Goal: Task Accomplishment & Management: Manage account settings

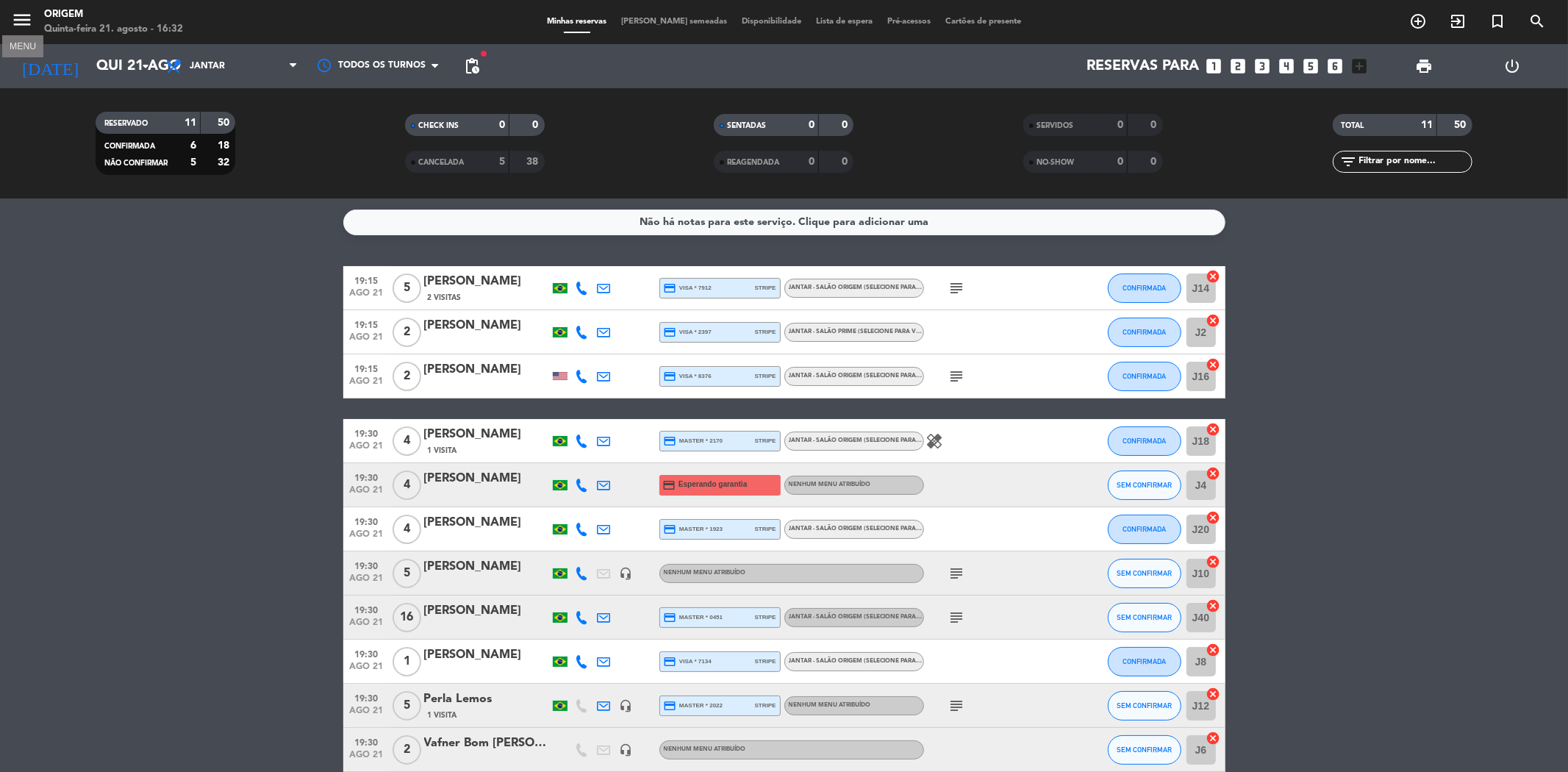
click at [23, 26] on icon "menu" at bounding box center [22, 20] width 22 height 22
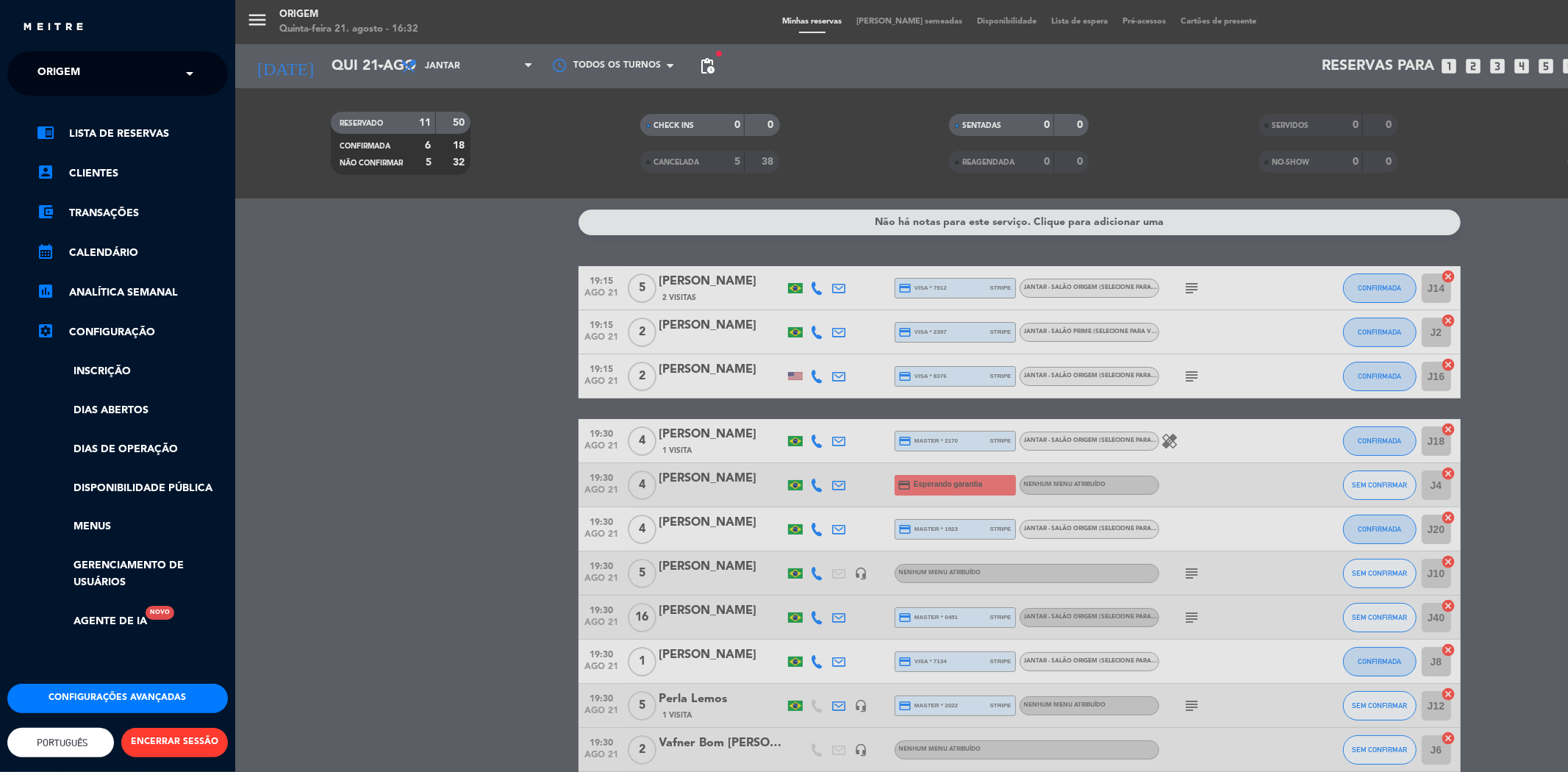
click at [52, 58] on span "Origem" at bounding box center [59, 73] width 43 height 31
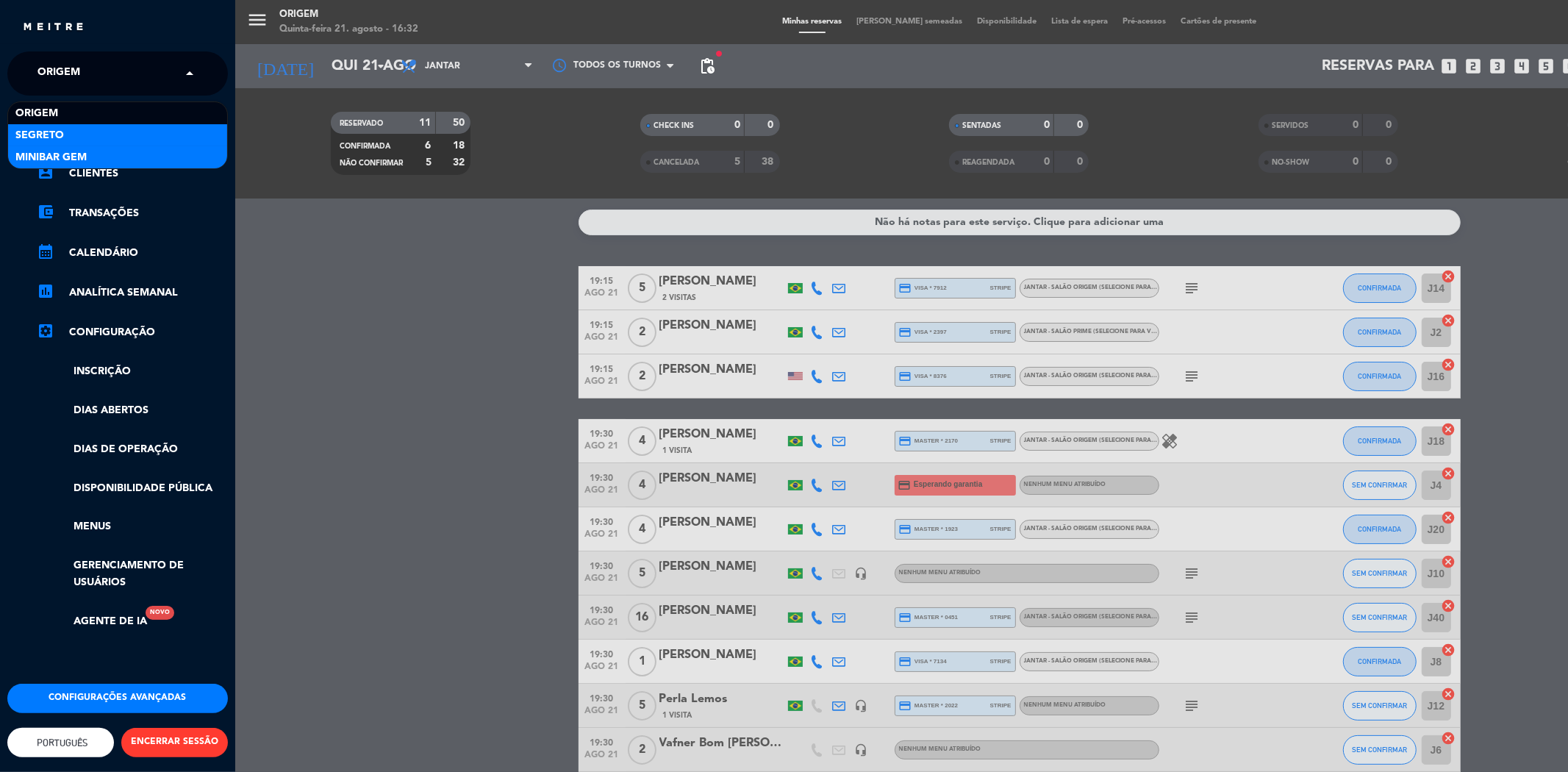
click at [98, 158] on div "MiniBar Gem" at bounding box center [117, 157] width 219 height 22
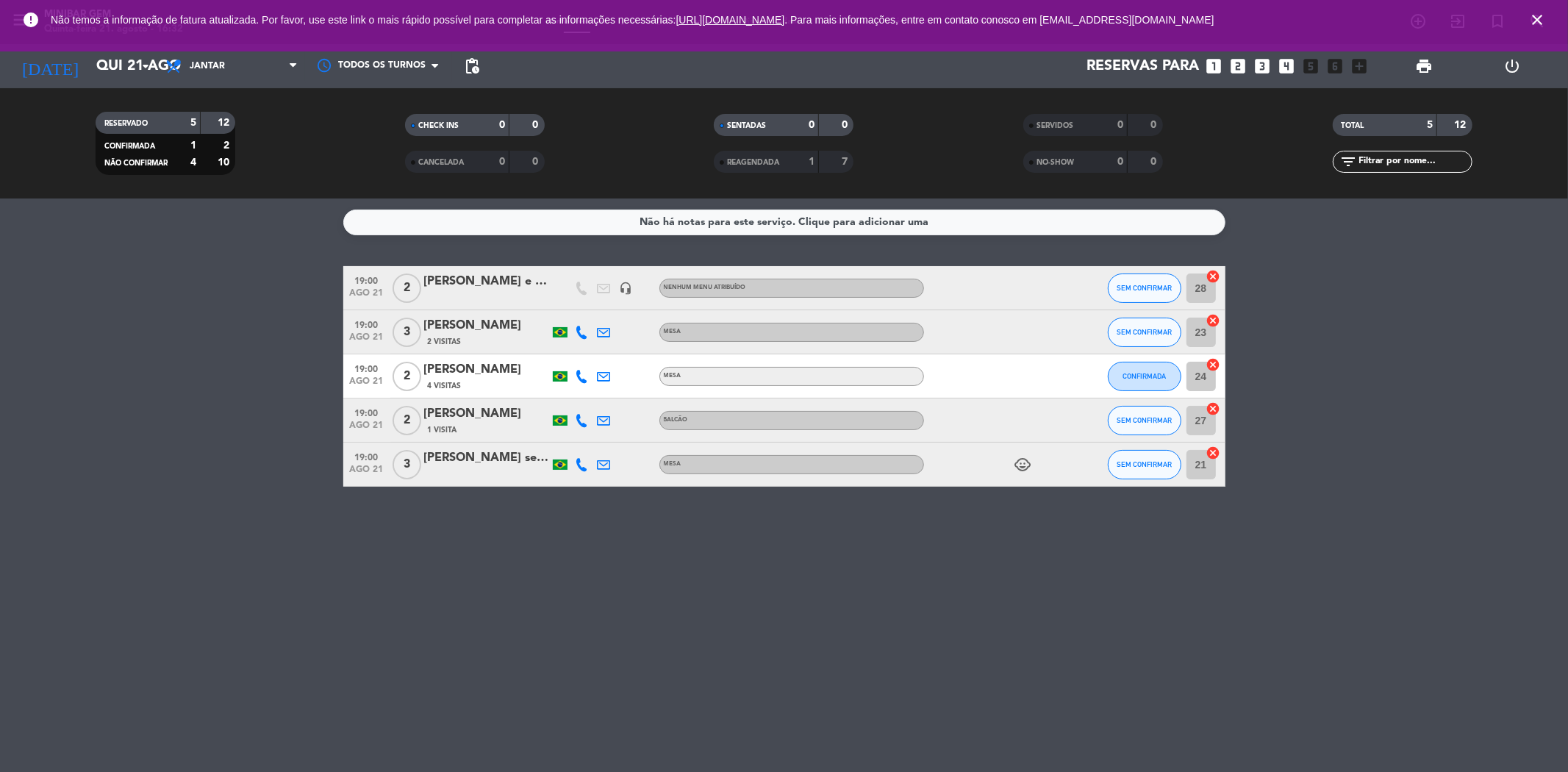
click at [1538, 26] on icon "close" at bounding box center [1537, 20] width 18 height 18
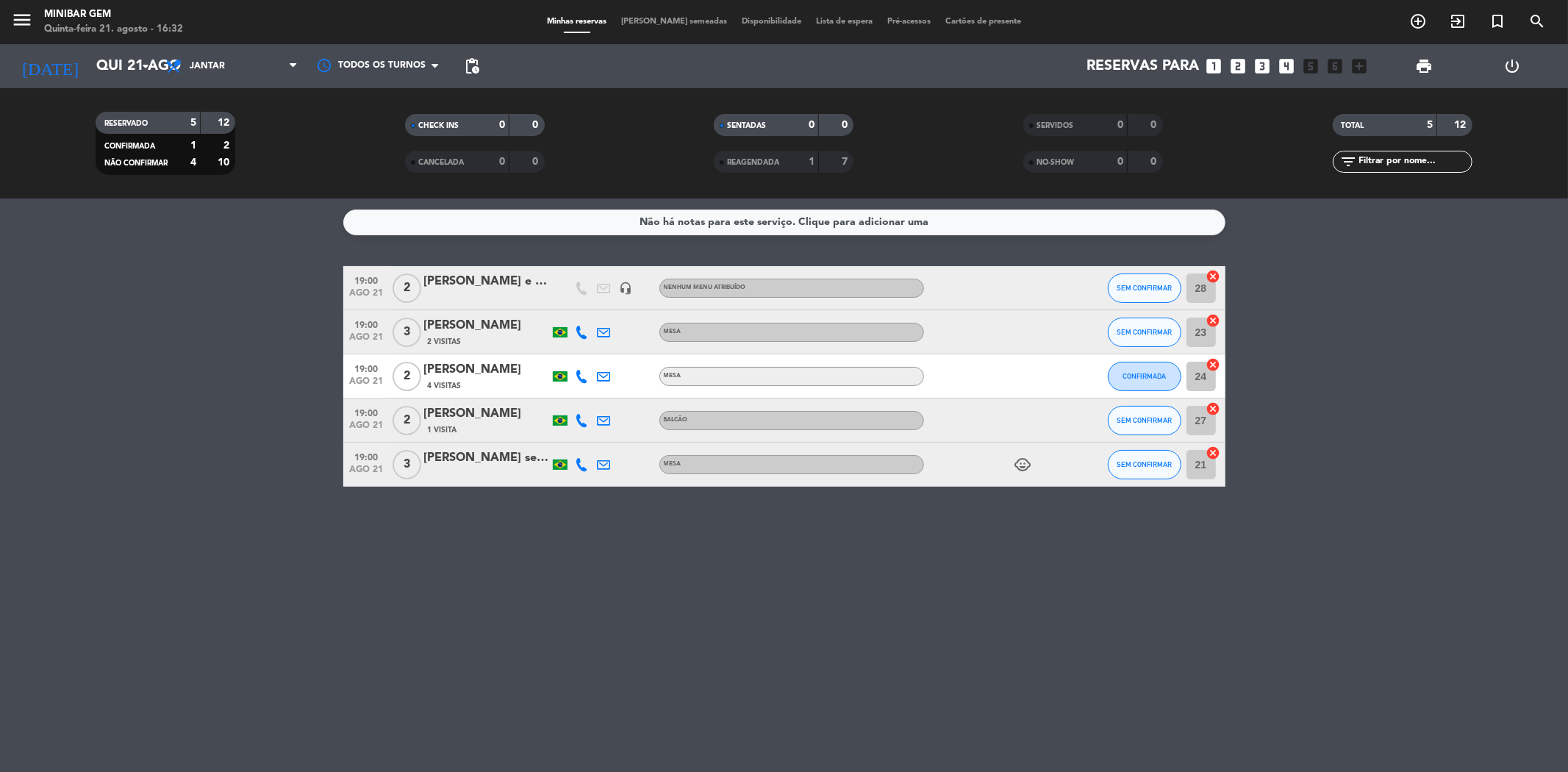
click at [1410, 62] on span "print" at bounding box center [1424, 66] width 30 height 30
click at [1420, 65] on span "print" at bounding box center [1424, 66] width 18 height 18
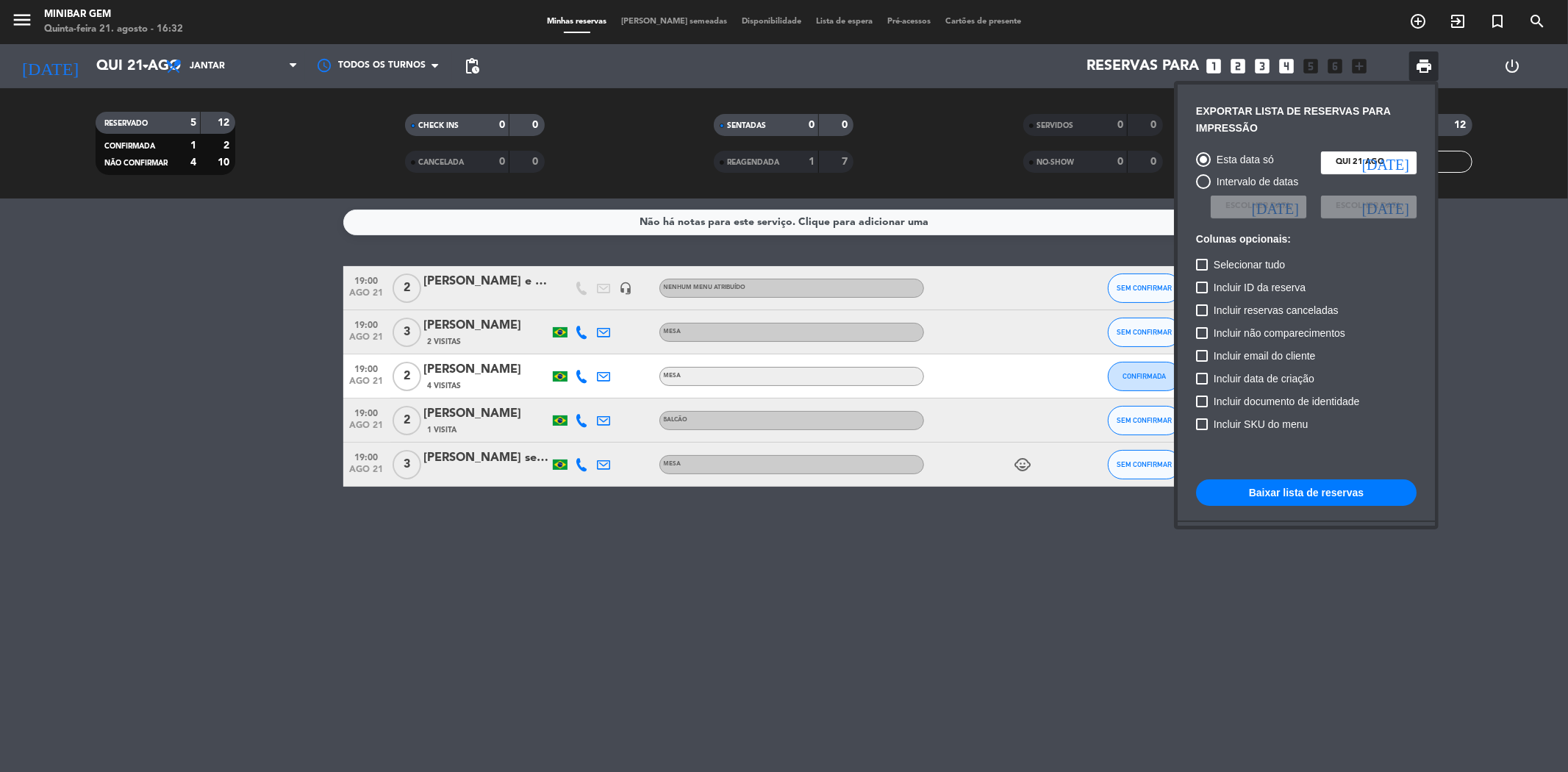
click at [1272, 335] on span "Incluir não comparecimentos" at bounding box center [1279, 333] width 132 height 18
click at [1202, 339] on input "Incluir não comparecimentos" at bounding box center [1201, 339] width 1 height 1
checkbox input "true"
click at [1340, 490] on button "Baixar lista de reservas" at bounding box center [1306, 493] width 221 height 27
click at [1032, 680] on div at bounding box center [784, 386] width 1568 height 772
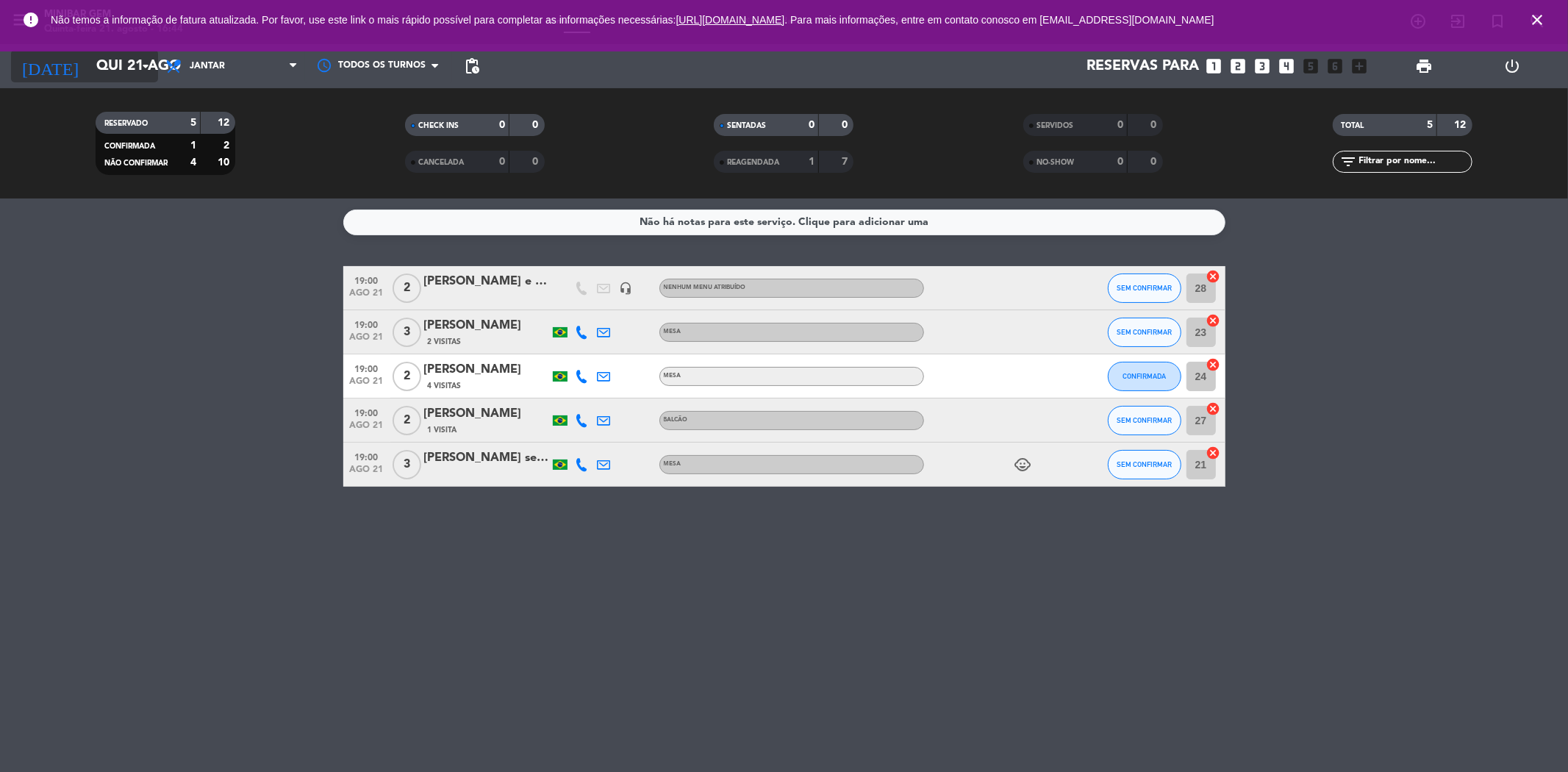
click at [155, 75] on input "Qui 21 ago" at bounding box center [182, 66] width 187 height 32
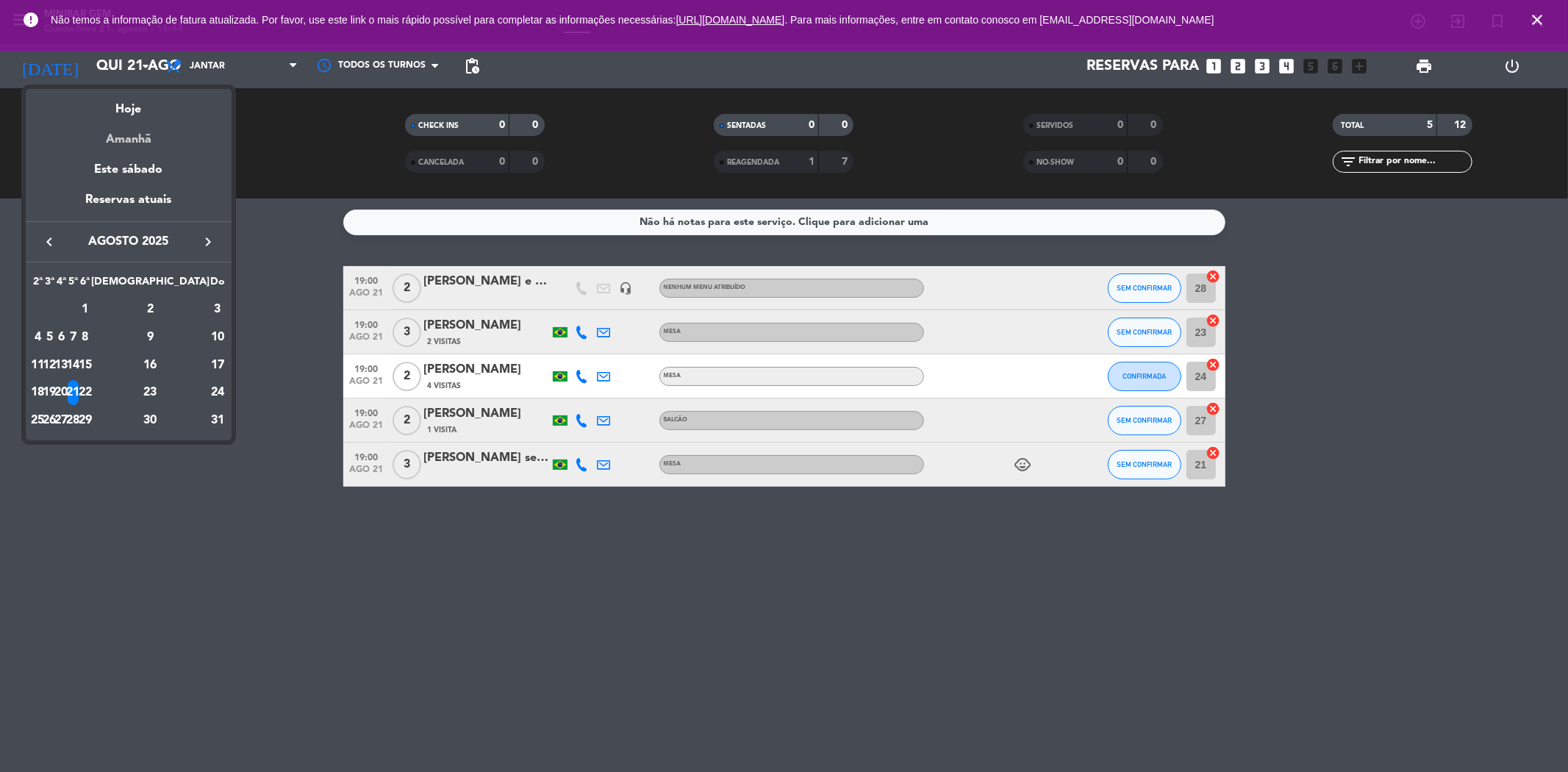
click at [136, 131] on div "Amanhã" at bounding box center [129, 134] width 206 height 30
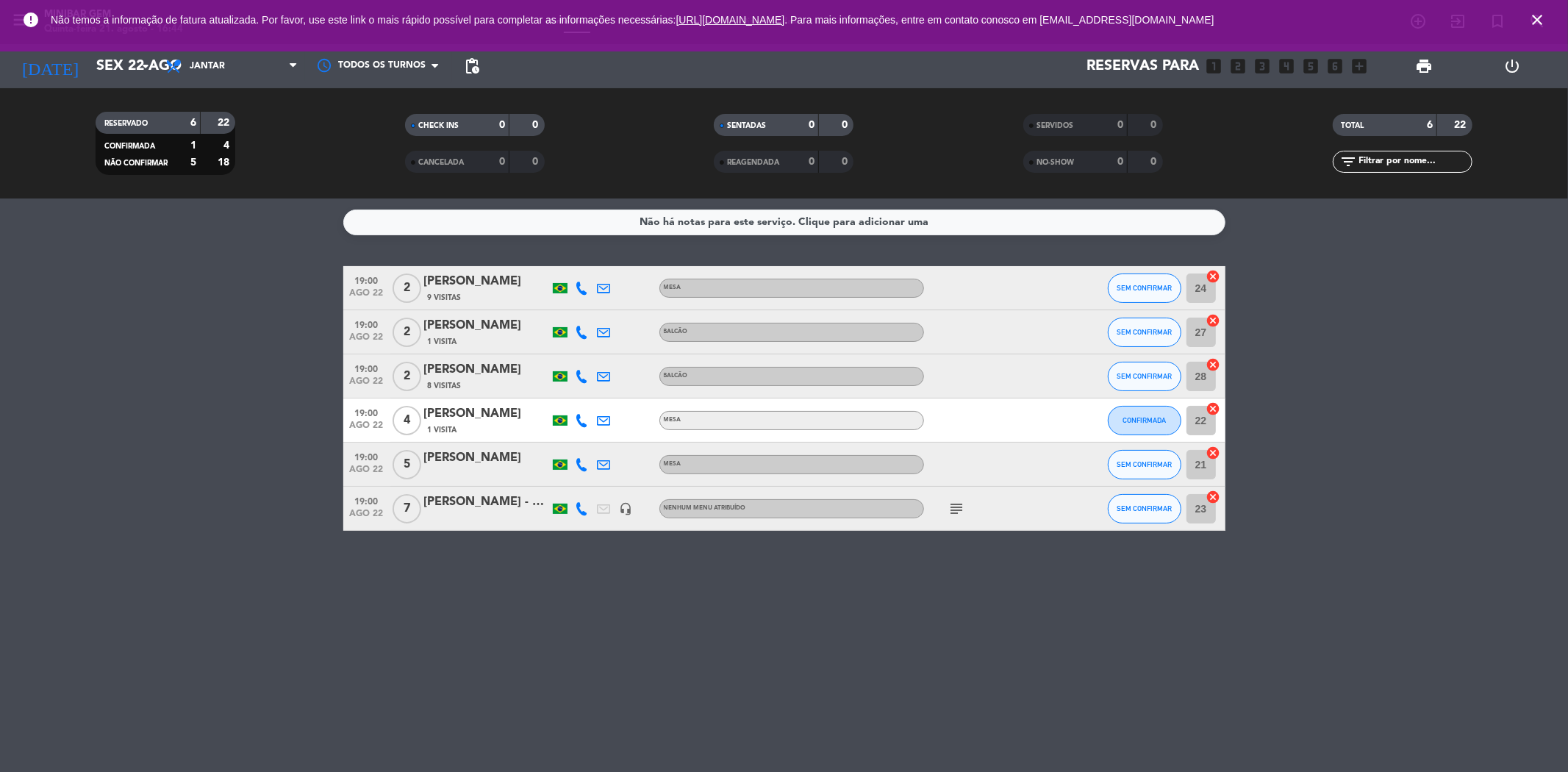
click at [1532, 22] on icon "close" at bounding box center [1537, 20] width 18 height 18
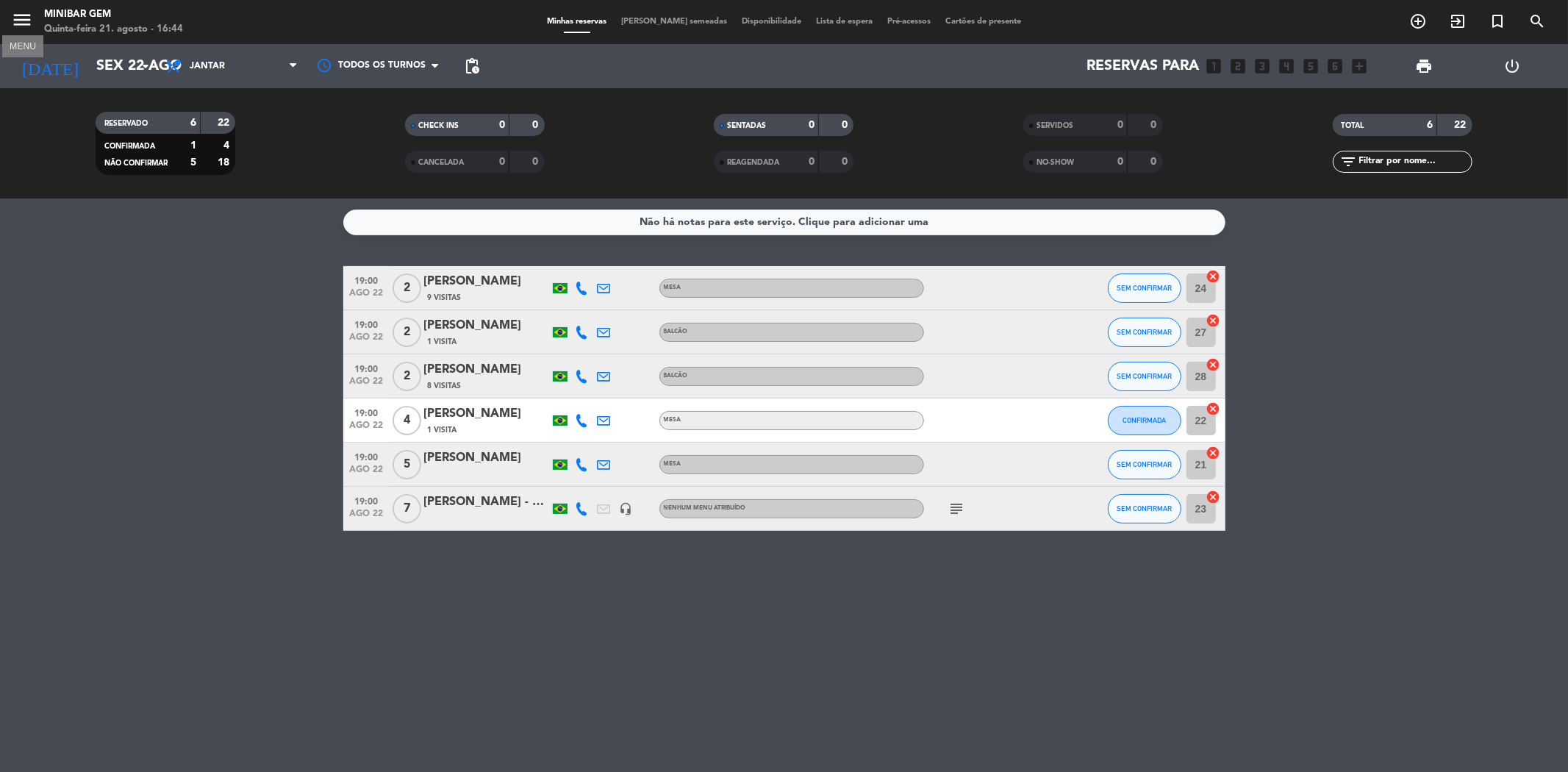
click at [23, 17] on icon "menu" at bounding box center [22, 20] width 22 height 22
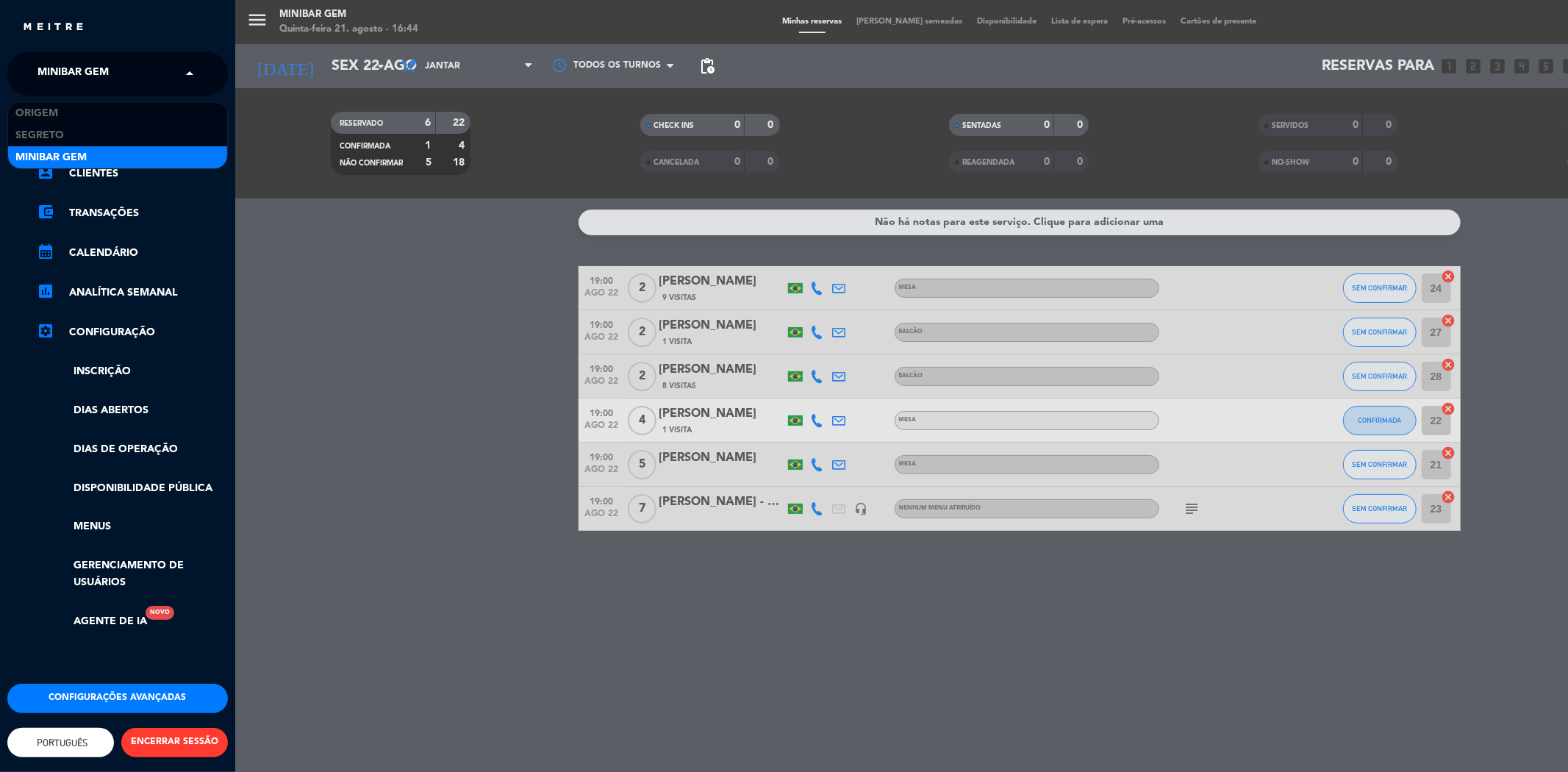
click at [91, 77] on span "MiniBar Gem" at bounding box center [73, 73] width 71 height 31
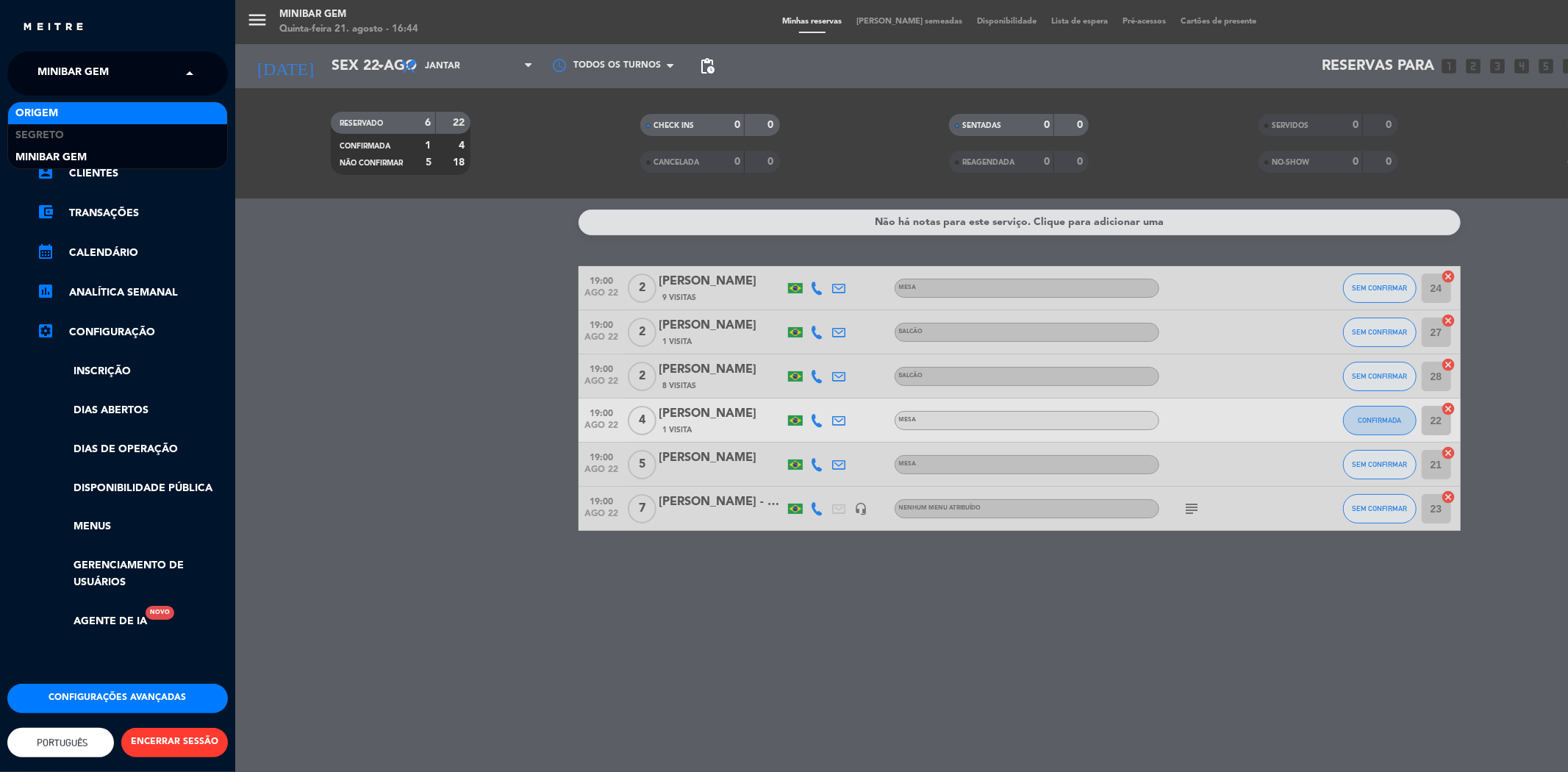
click at [112, 112] on div "Origem" at bounding box center [117, 113] width 219 height 22
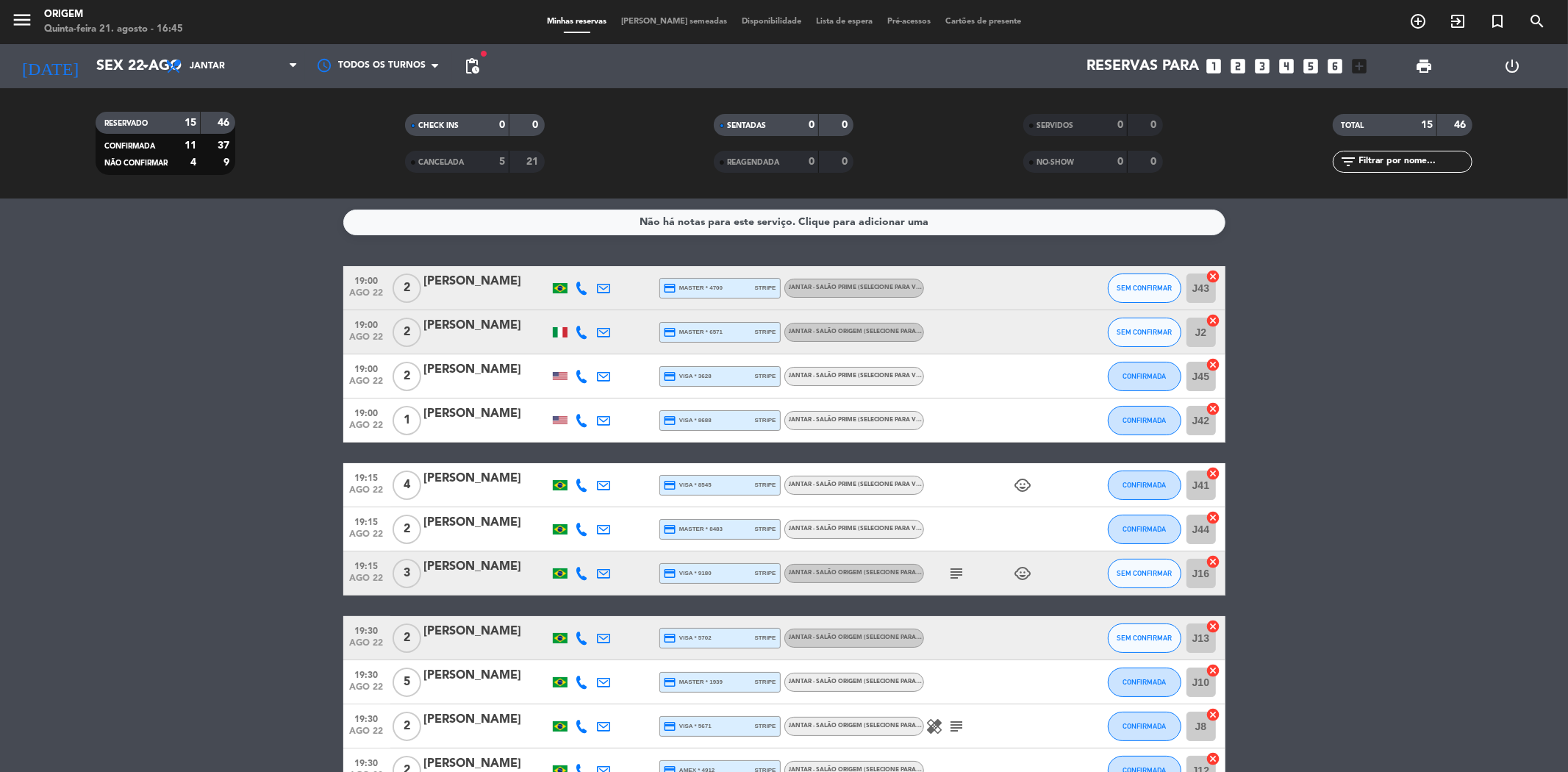
click at [1022, 488] on icon "child_care" at bounding box center [1023, 485] width 18 height 18
click at [1026, 574] on icon "child_care" at bounding box center [1023, 573] width 18 height 18
click at [956, 575] on icon "subject" at bounding box center [957, 573] width 18 height 18
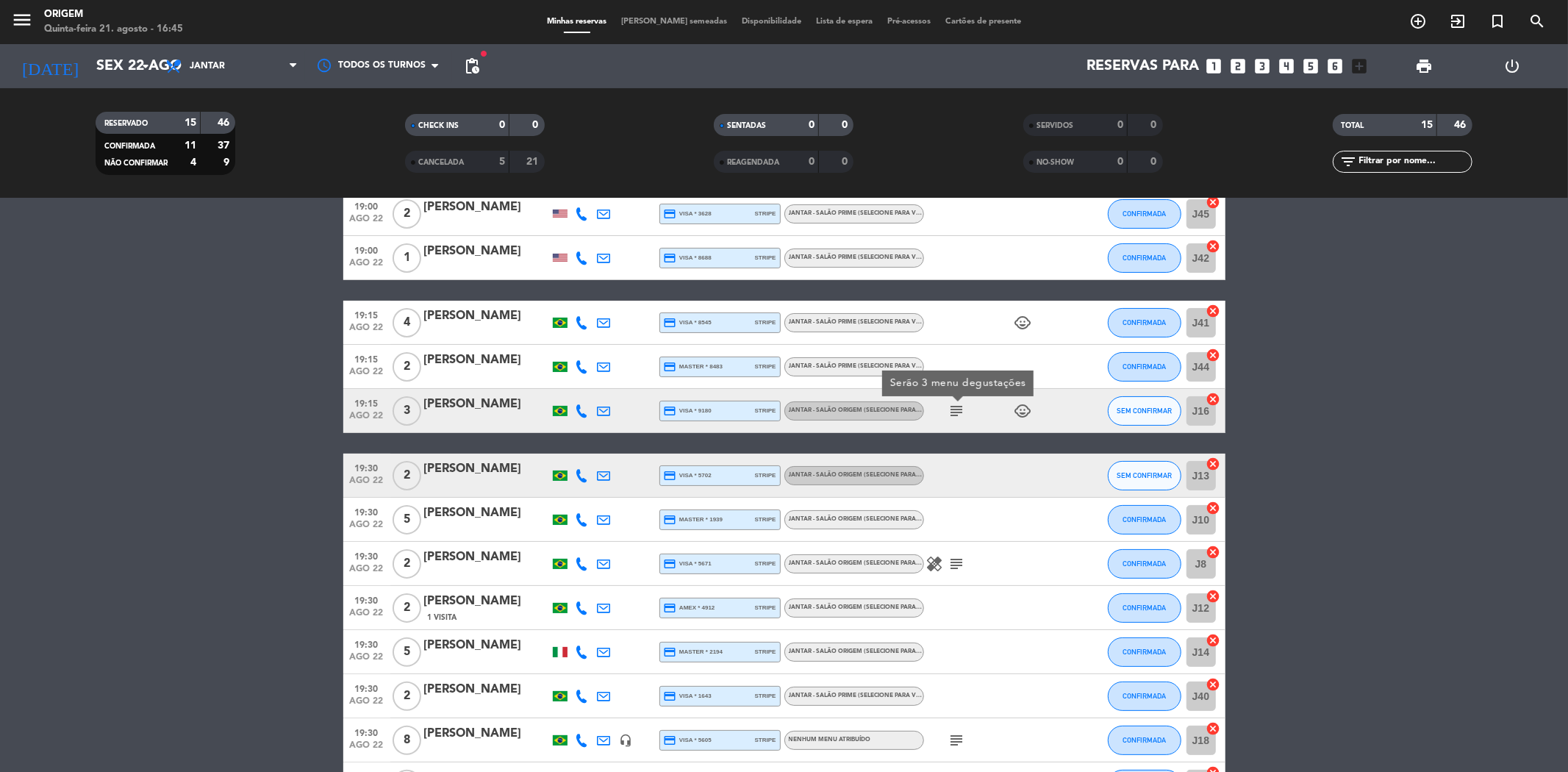
scroll to position [163, 0]
click at [946, 563] on span "subject" at bounding box center [957, 563] width 22 height 18
click at [939, 559] on icon "healing" at bounding box center [935, 563] width 18 height 18
click at [955, 566] on icon "subject" at bounding box center [957, 563] width 18 height 18
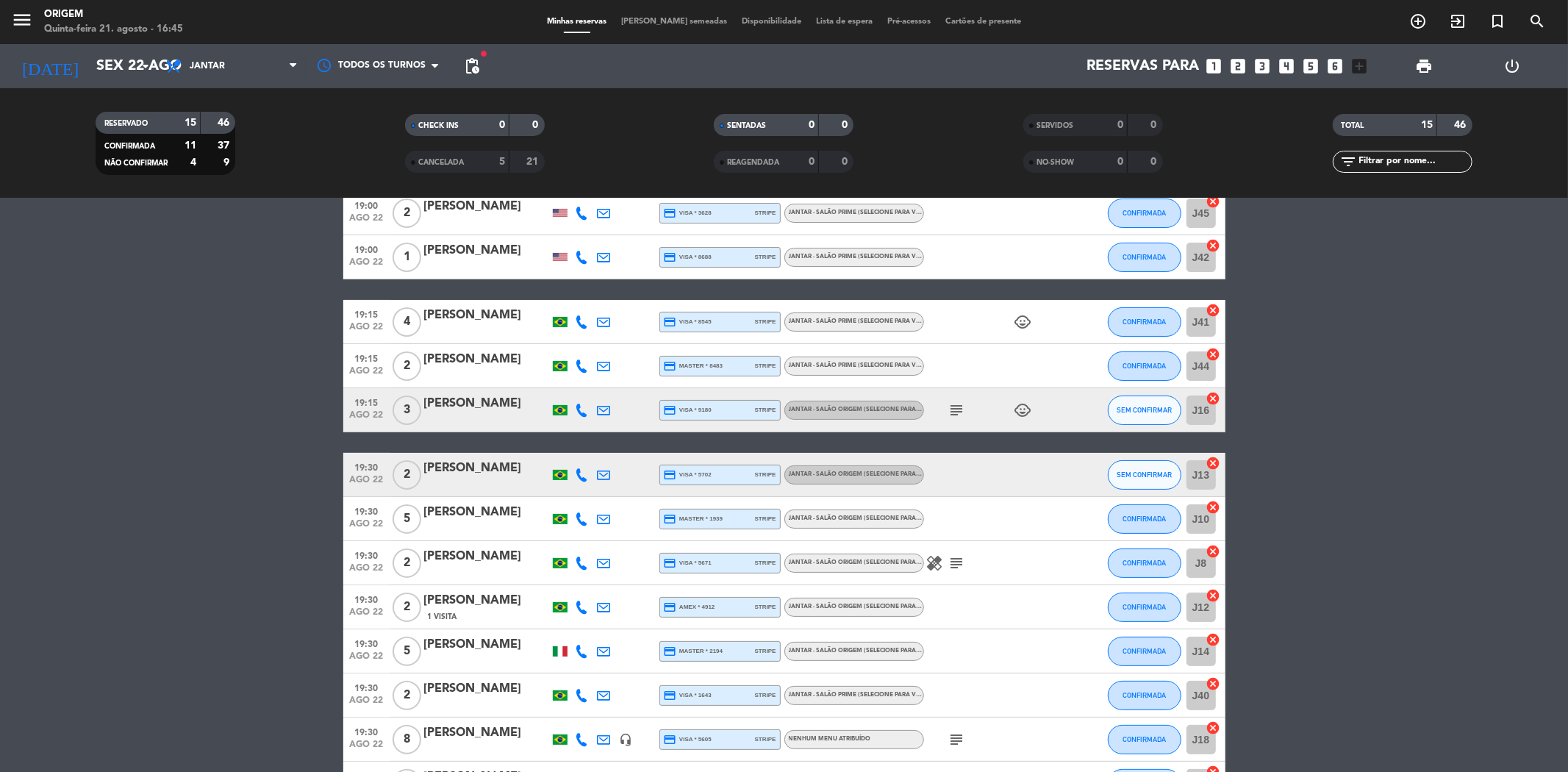
click at [955, 566] on icon "subject" at bounding box center [957, 563] width 18 height 18
click at [948, 564] on icon "subject" at bounding box center [957, 563] width 18 height 18
click at [937, 564] on icon "healing" at bounding box center [935, 563] width 18 height 18
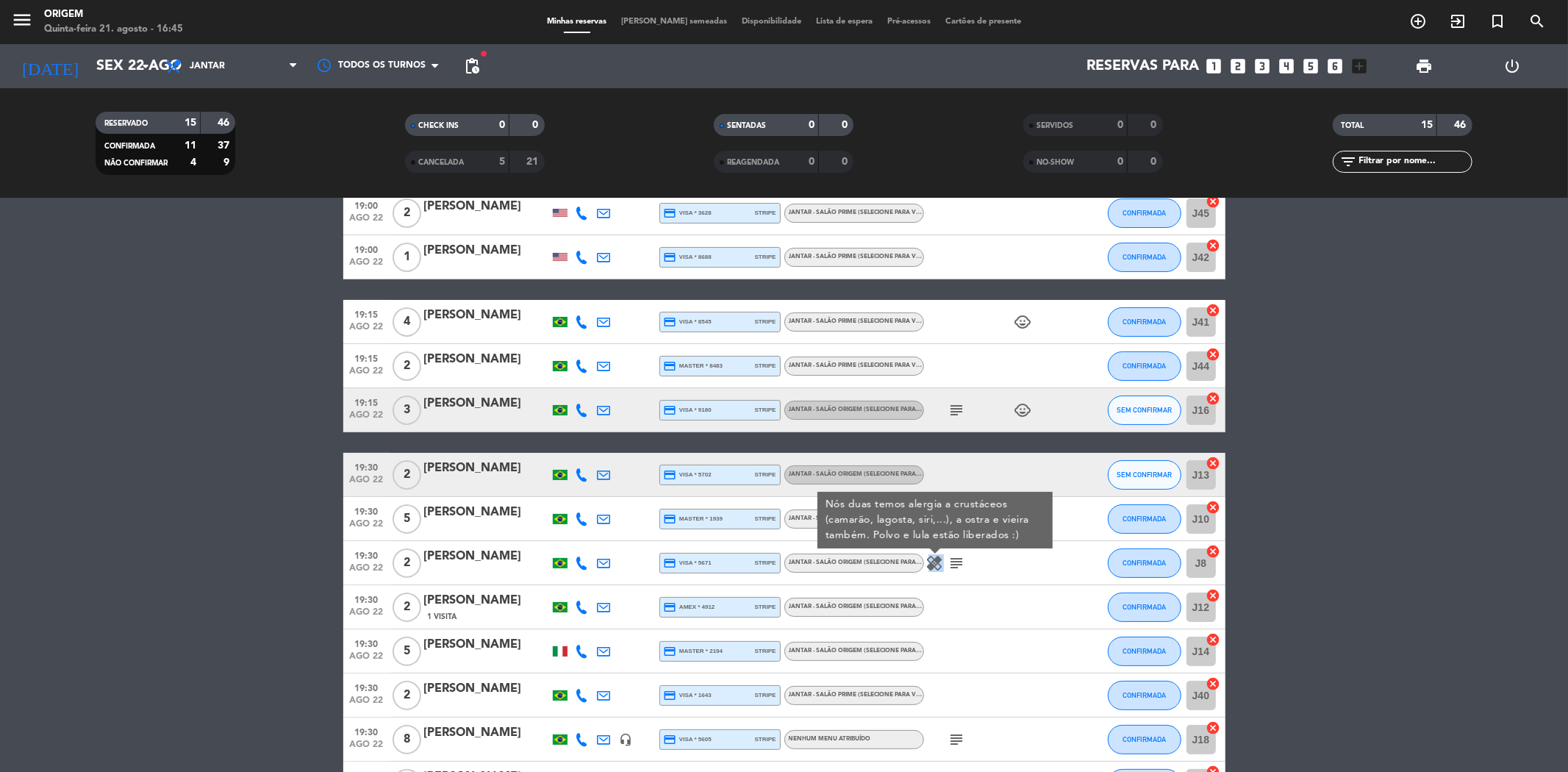
click at [937, 564] on icon "healing" at bounding box center [935, 563] width 18 height 18
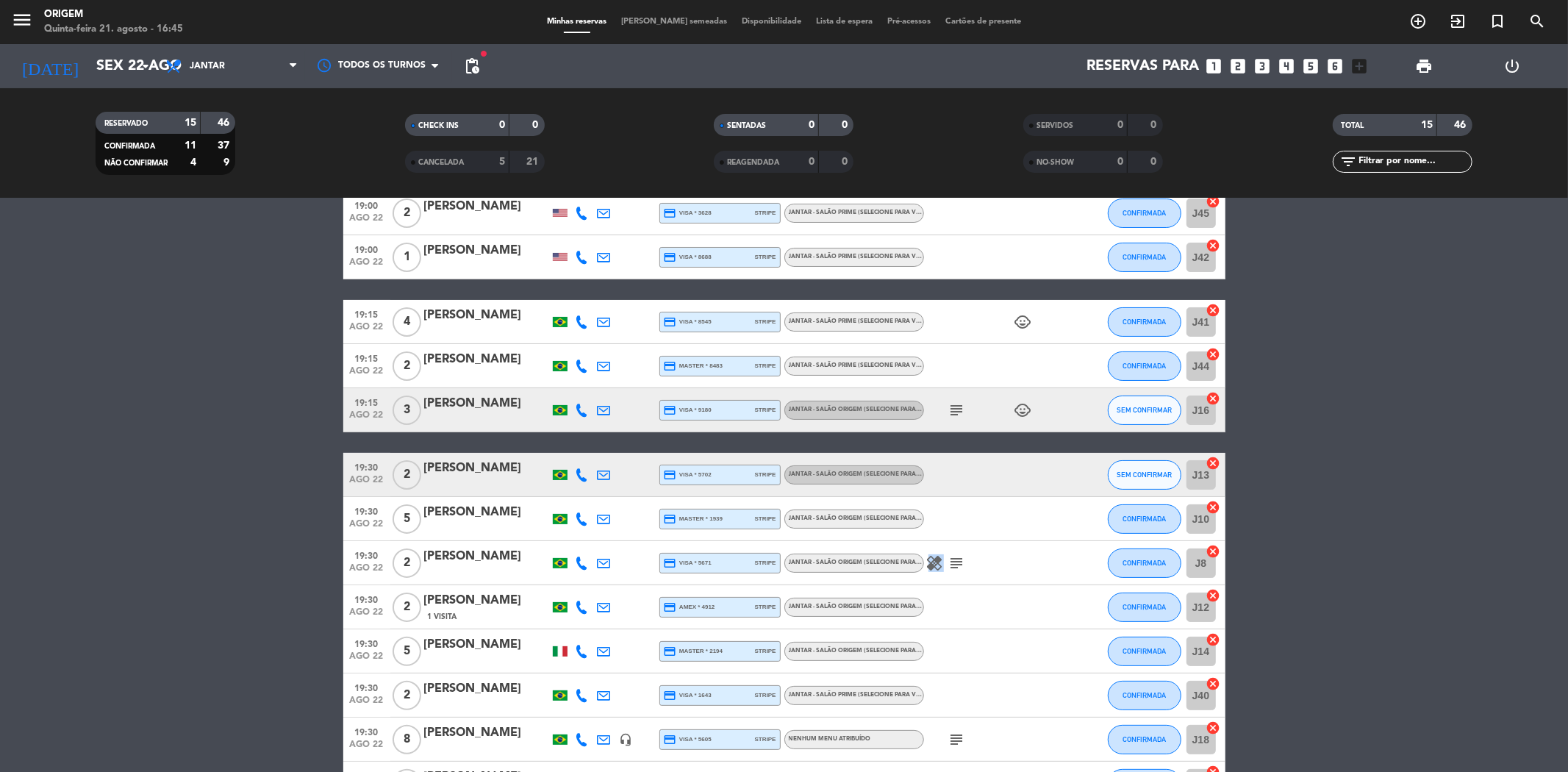
click at [937, 564] on icon "healing" at bounding box center [935, 563] width 18 height 18
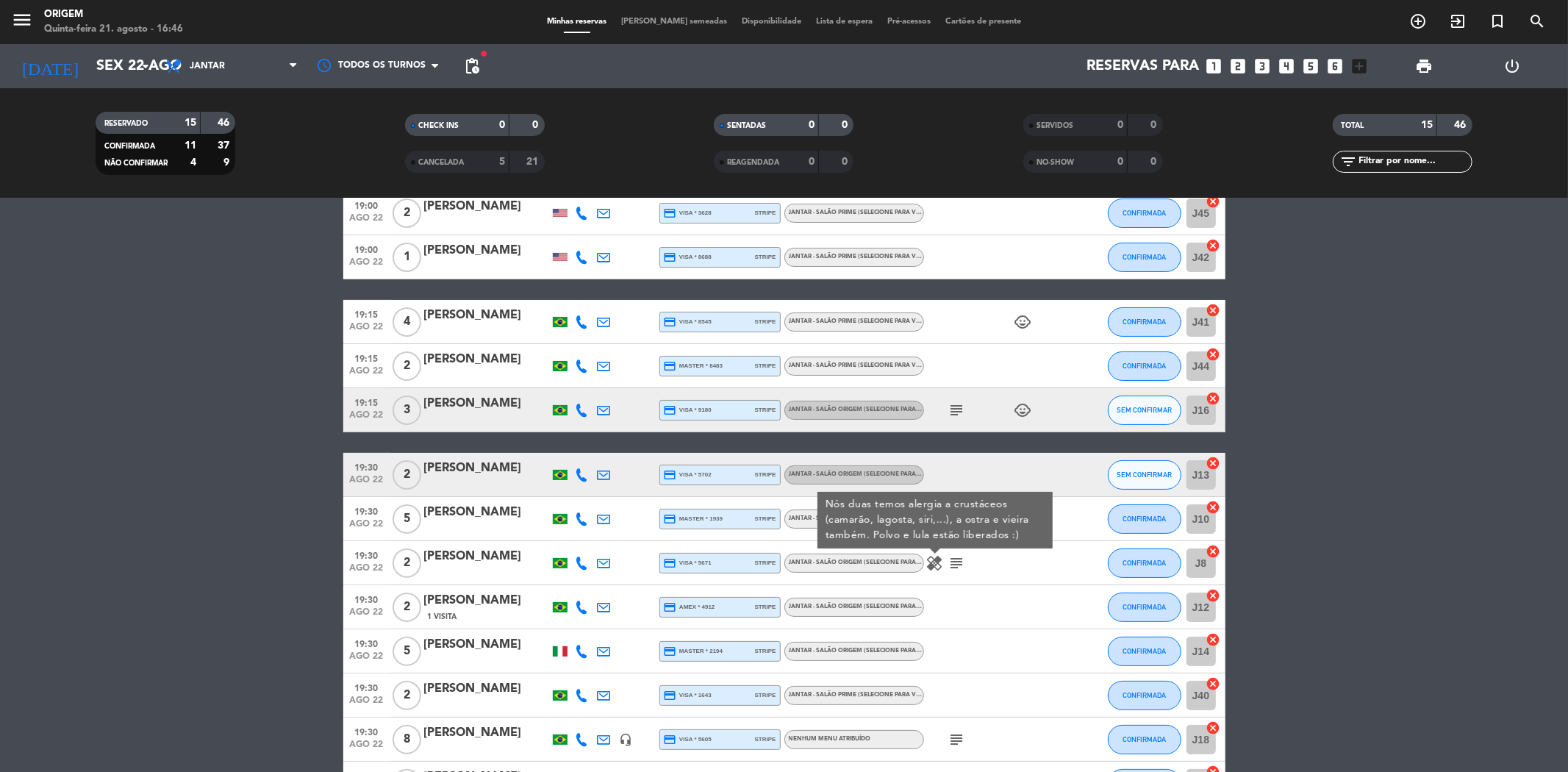
click at [960, 739] on icon "subject" at bounding box center [957, 739] width 18 height 18
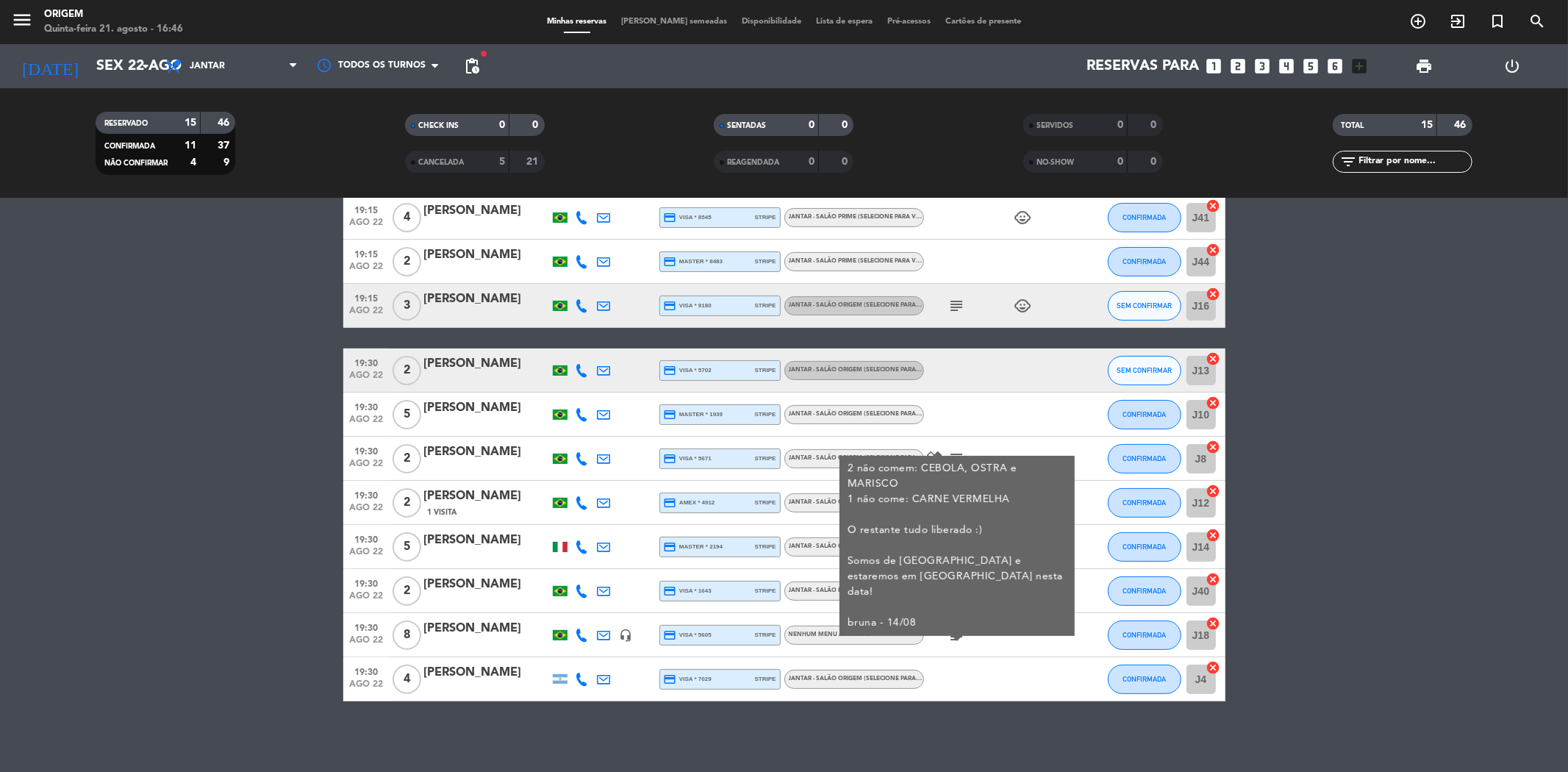
scroll to position [270, 0]
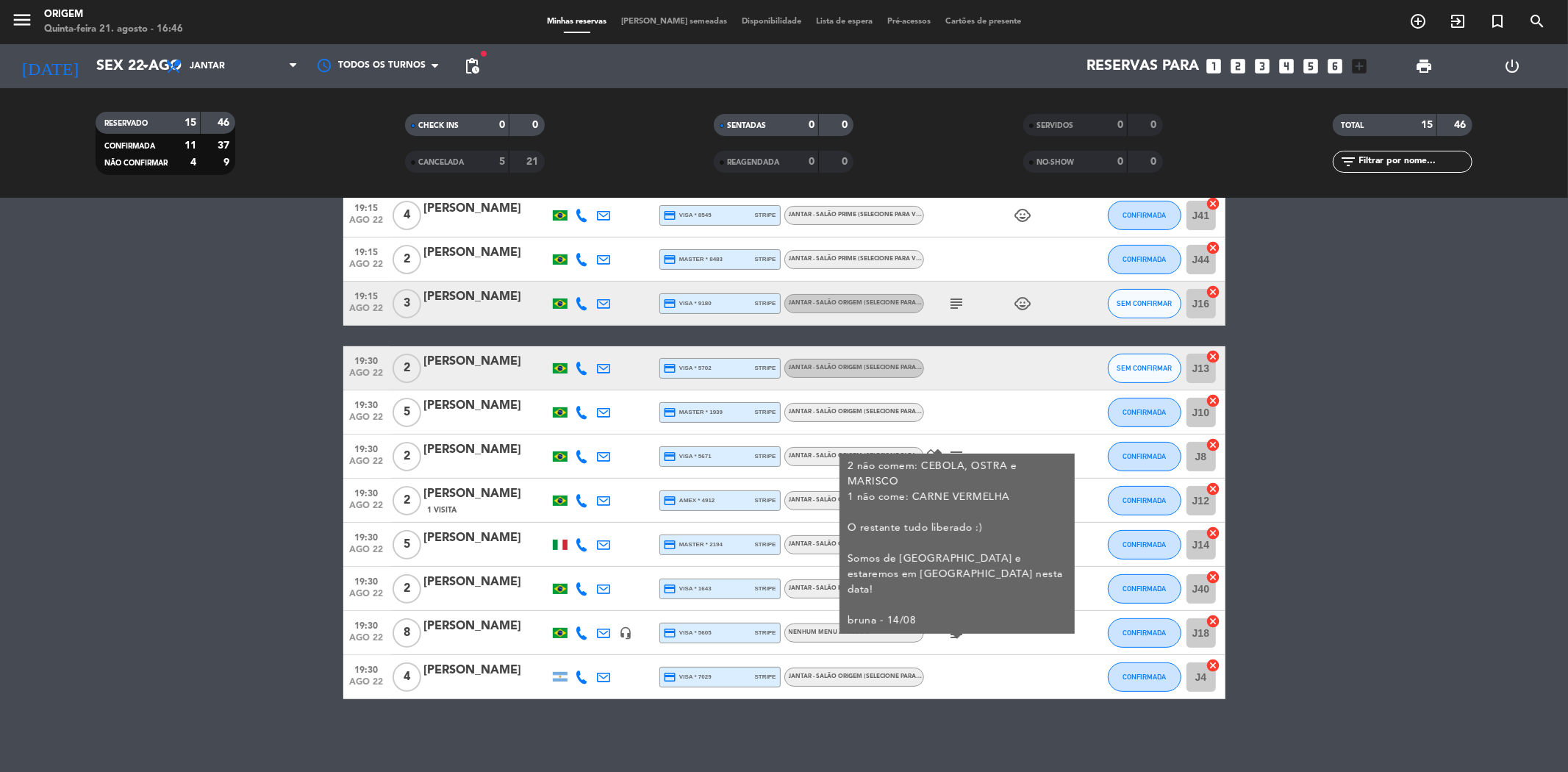
click at [1030, 729] on div "Não há notas para este serviço. Clique para adicionar uma 19:00 ago 22 2 Bernar…" at bounding box center [784, 485] width 1568 height 574
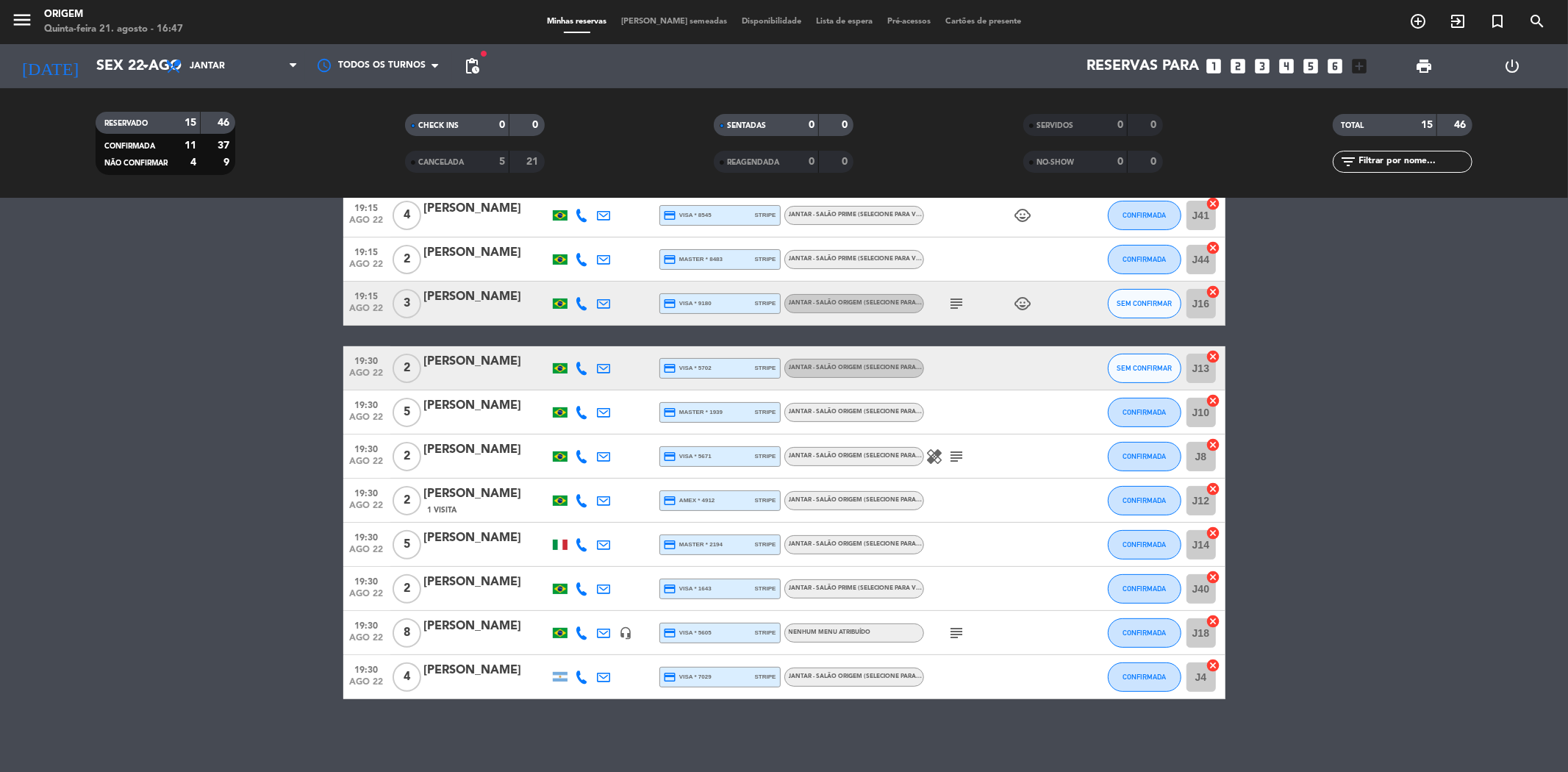
click at [930, 457] on icon "healing" at bounding box center [935, 457] width 18 height 18
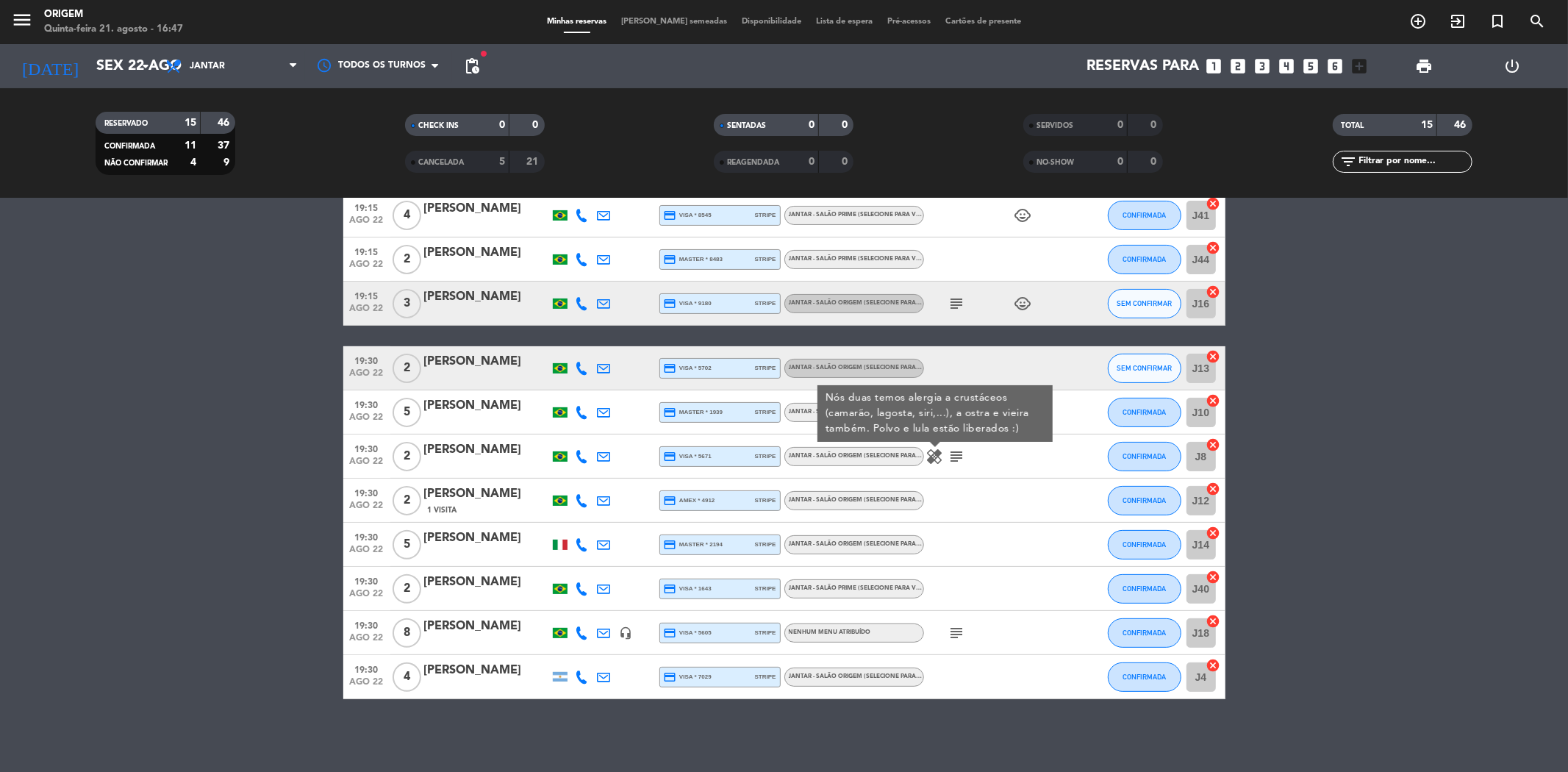
click at [962, 459] on icon "subject" at bounding box center [957, 457] width 18 height 18
click at [962, 640] on icon "subject" at bounding box center [957, 633] width 18 height 18
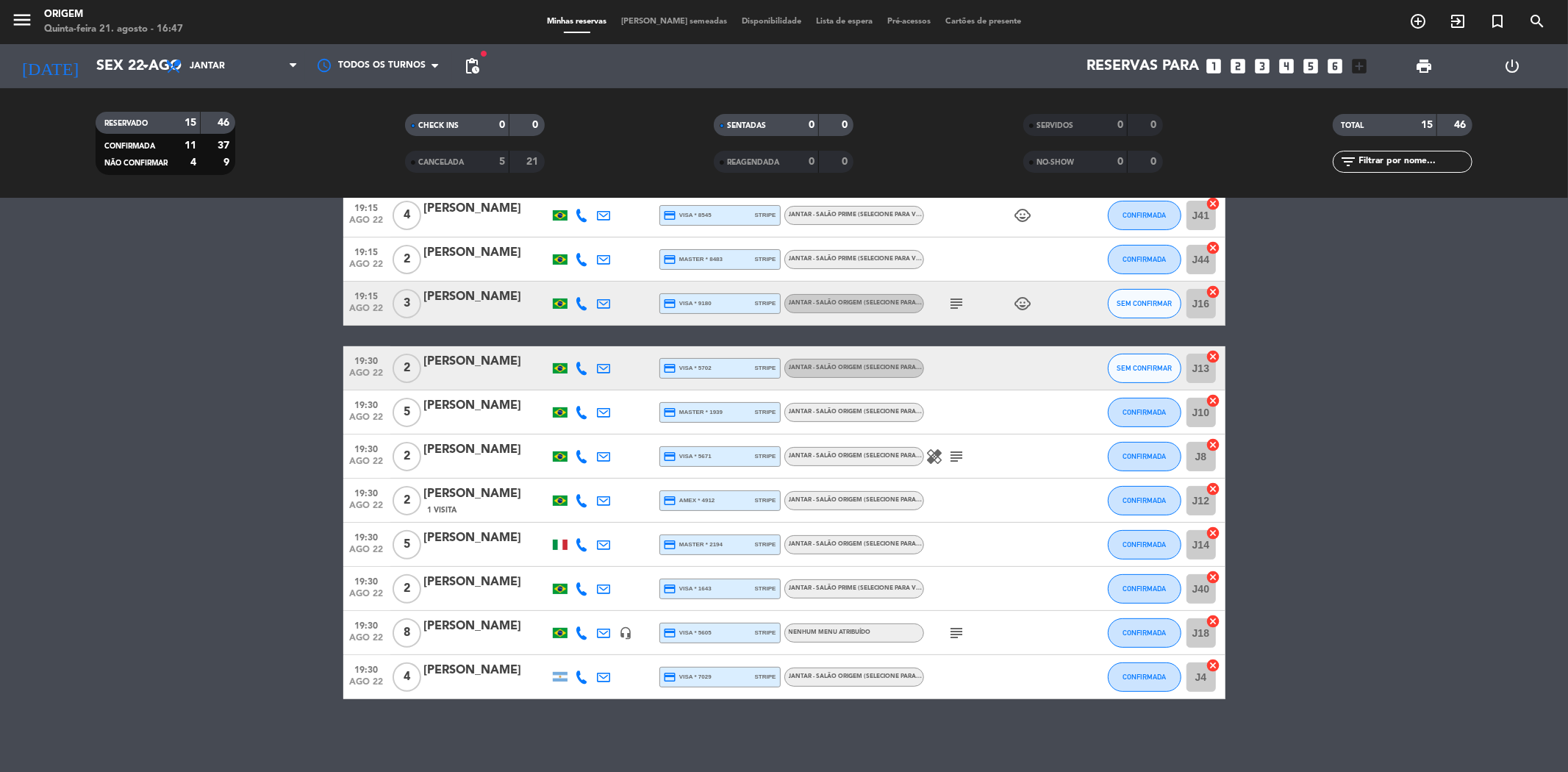
click at [965, 628] on icon "subject" at bounding box center [957, 633] width 18 height 18
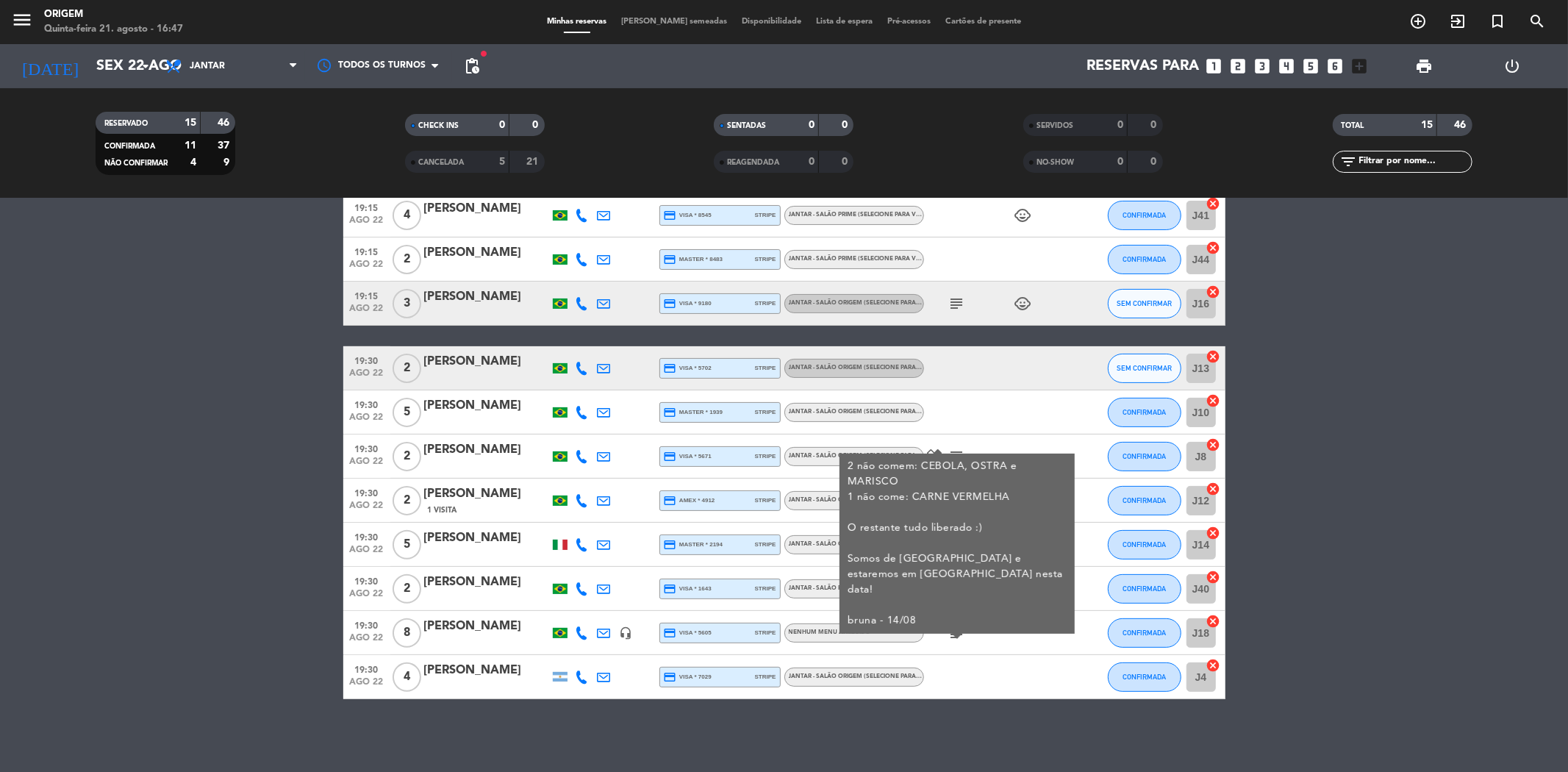
click at [961, 300] on icon "subject" at bounding box center [957, 304] width 18 height 18
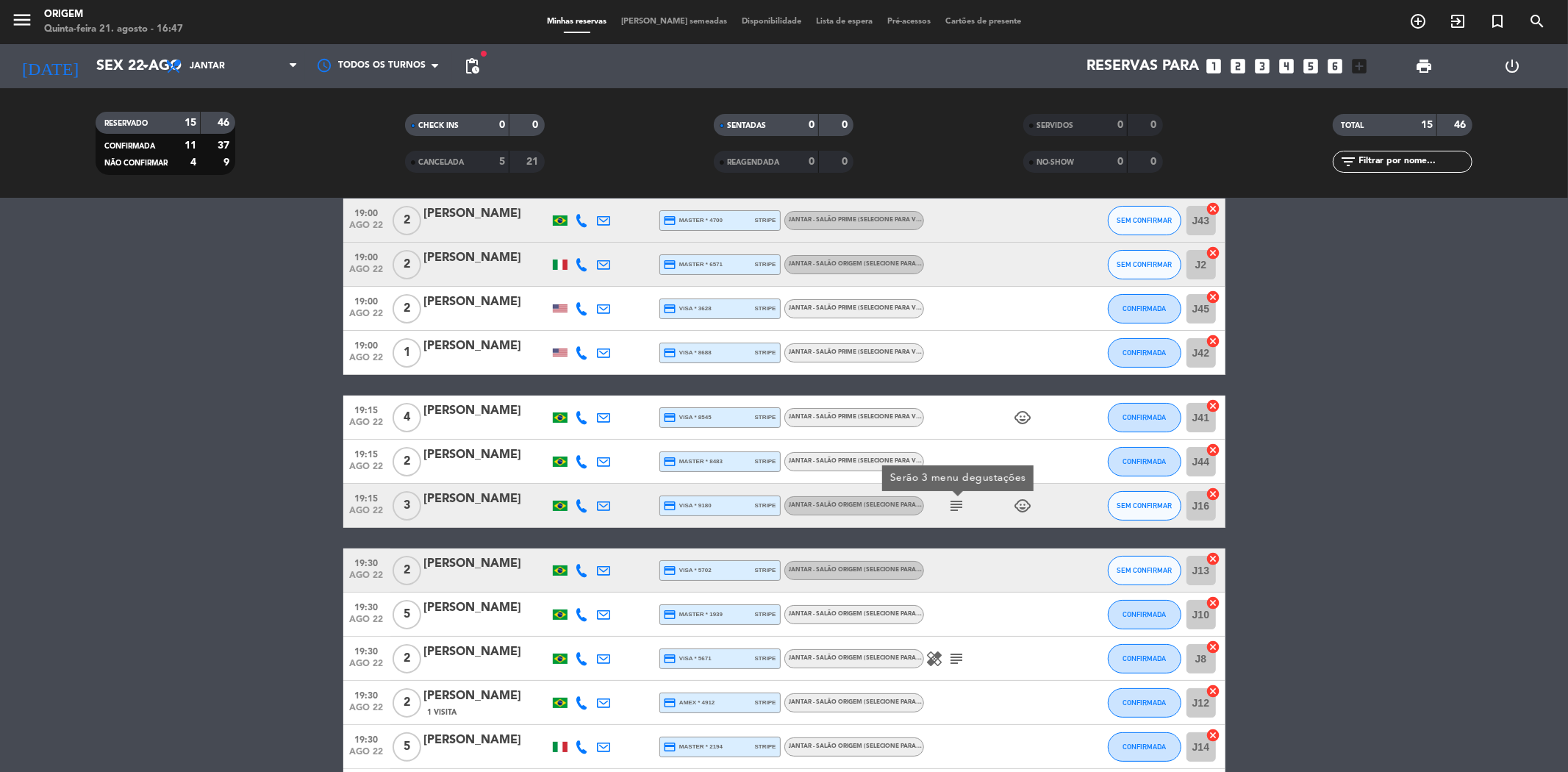
scroll to position [0, 0]
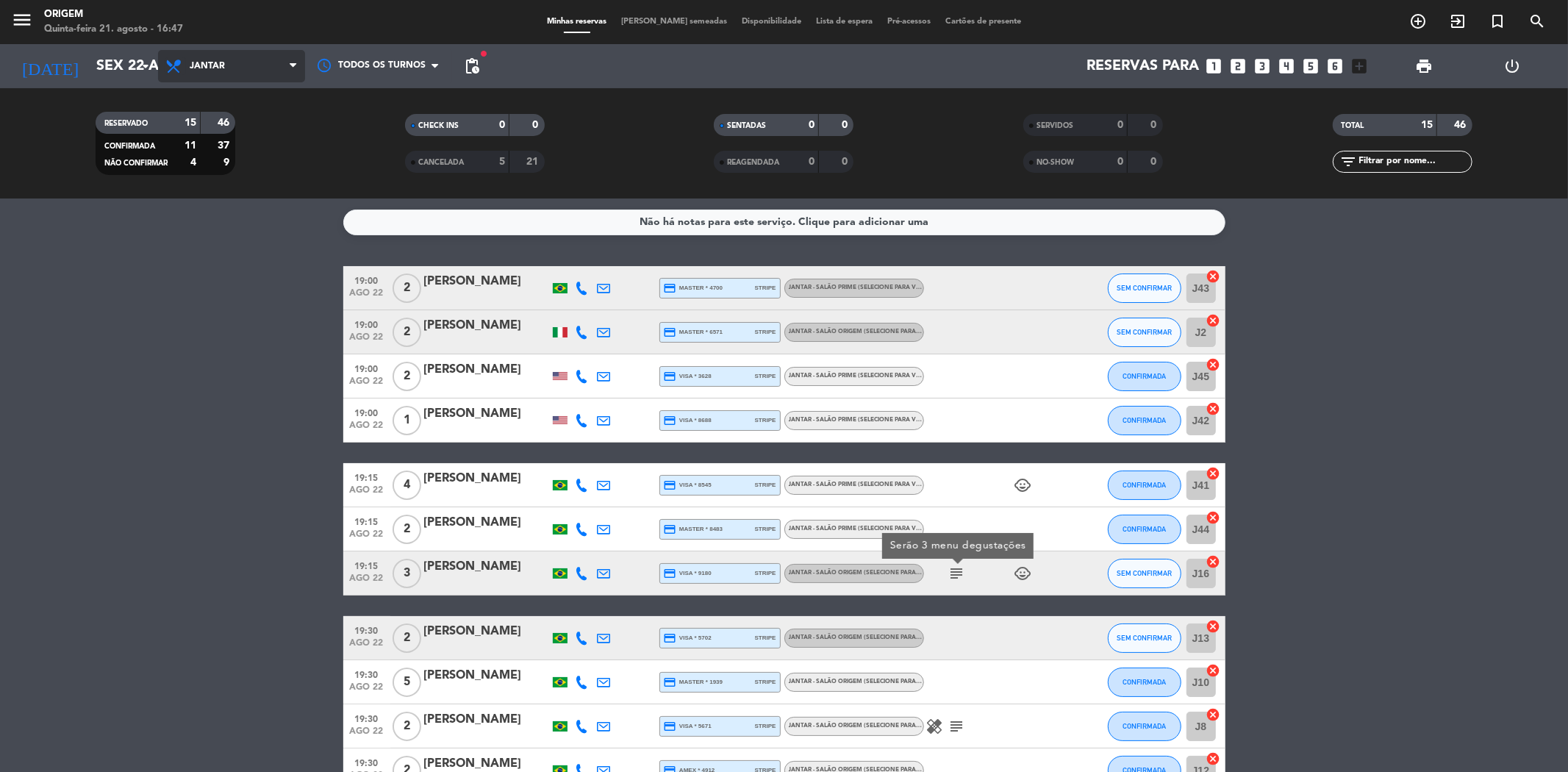
click at [165, 69] on icon at bounding box center [175, 66] width 21 height 18
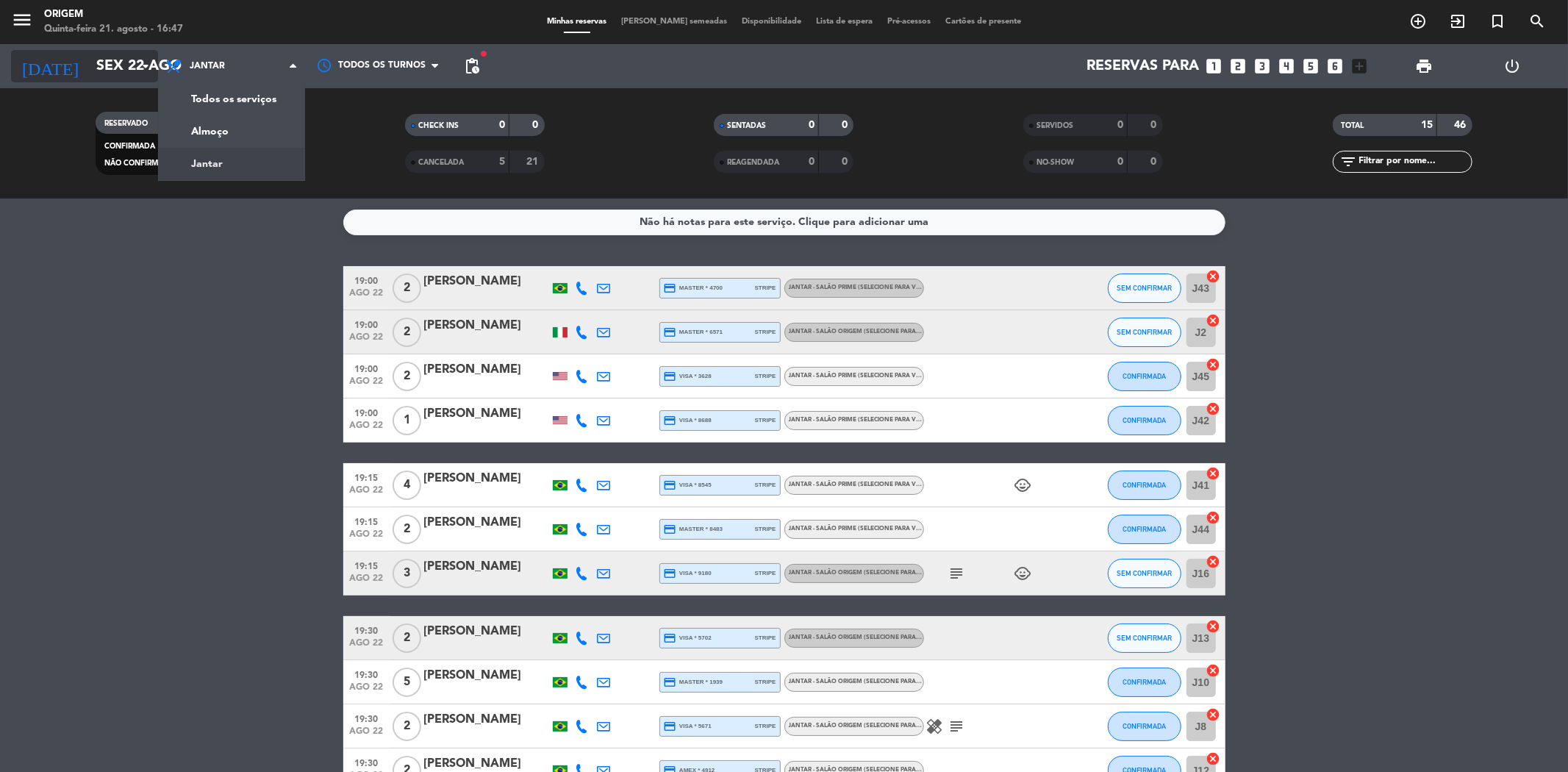
click at [151, 63] on icon "arrow_drop_down" at bounding box center [145, 66] width 18 height 18
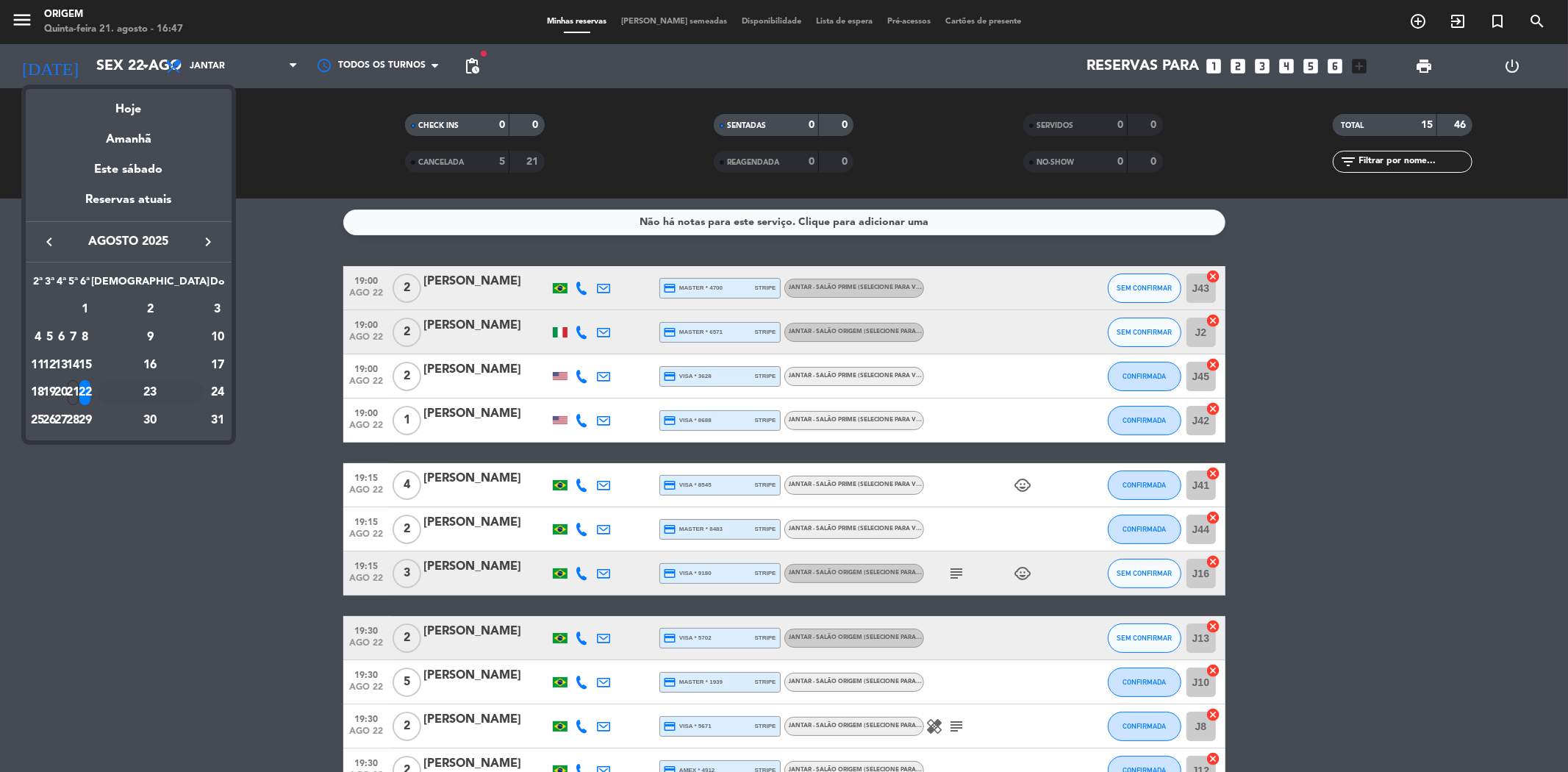
click at [181, 393] on div "23" at bounding box center [150, 393] width 107 height 25
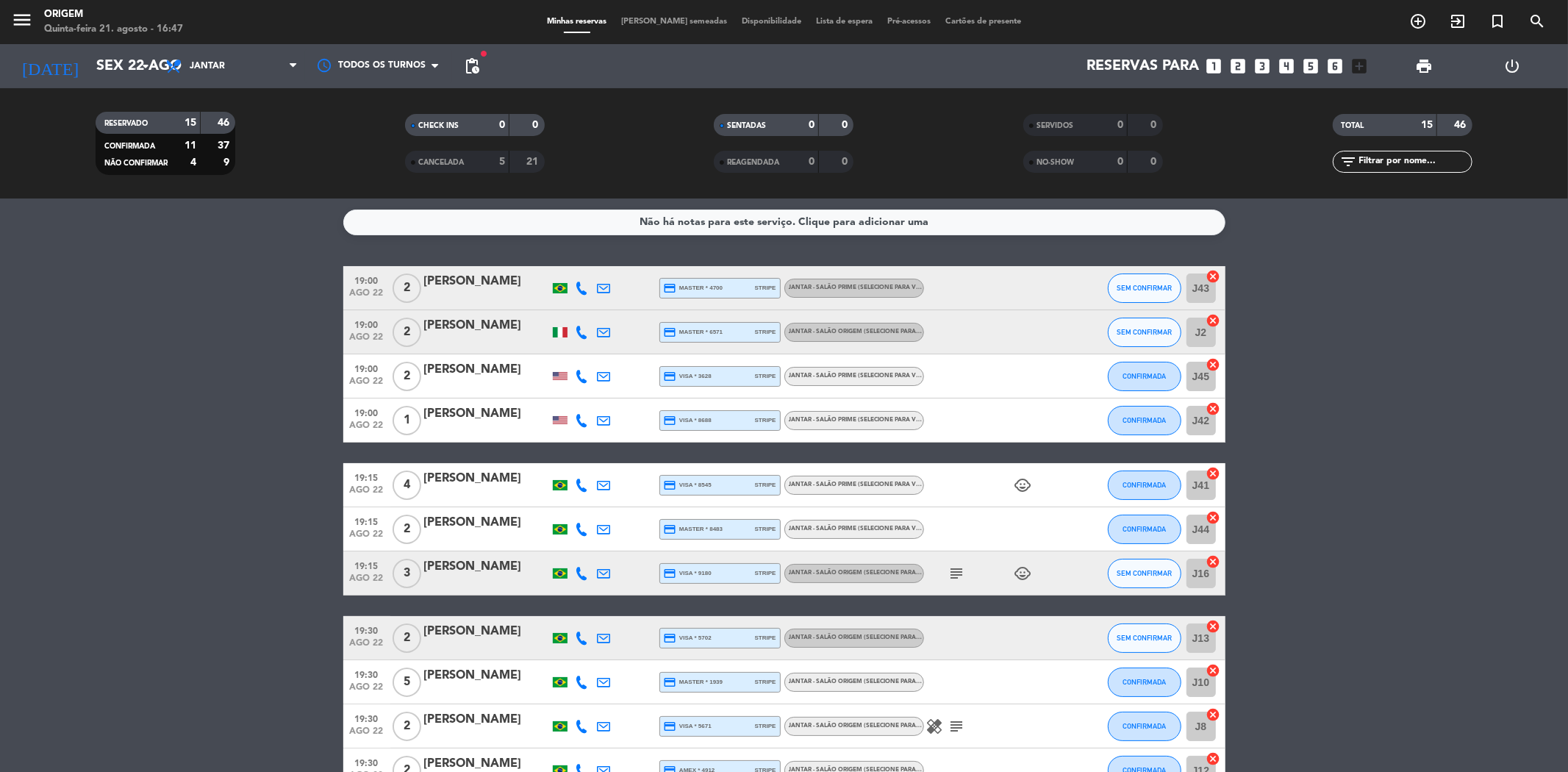
type input "Sáb 23 ago"
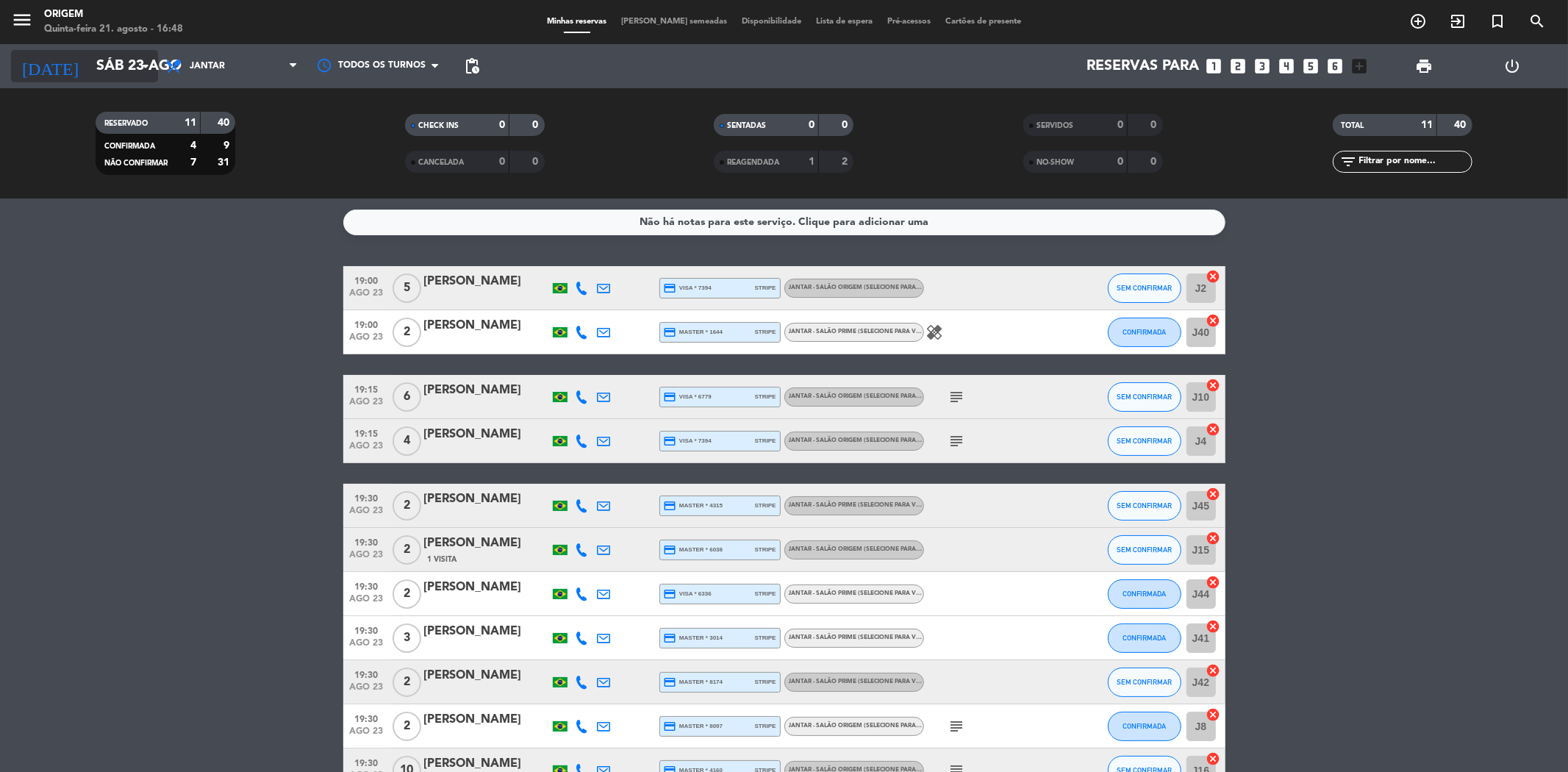
click at [133, 63] on input "Sáb 23 ago" at bounding box center [182, 66] width 187 height 32
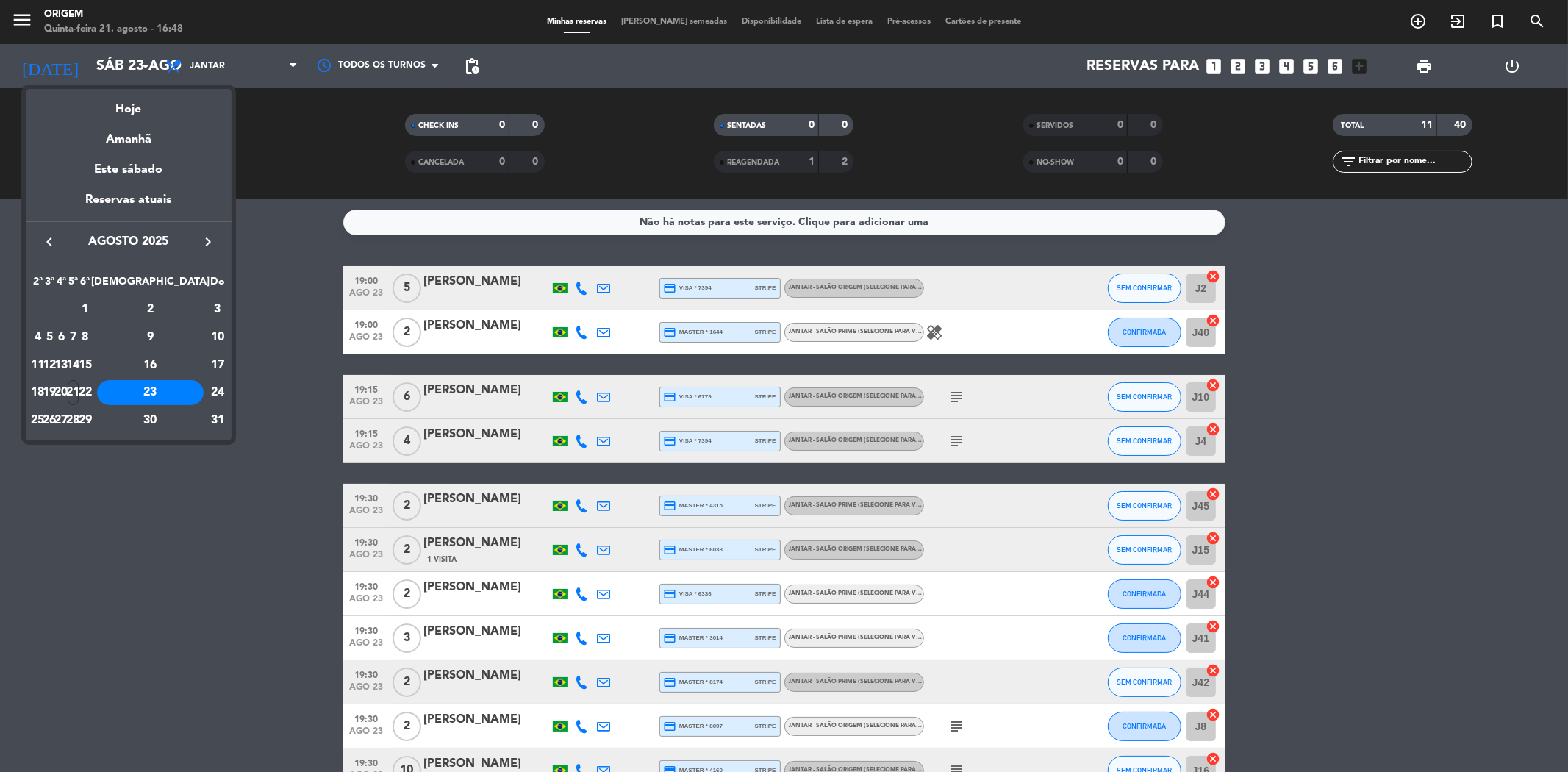
click at [27, 16] on div at bounding box center [784, 386] width 1568 height 772
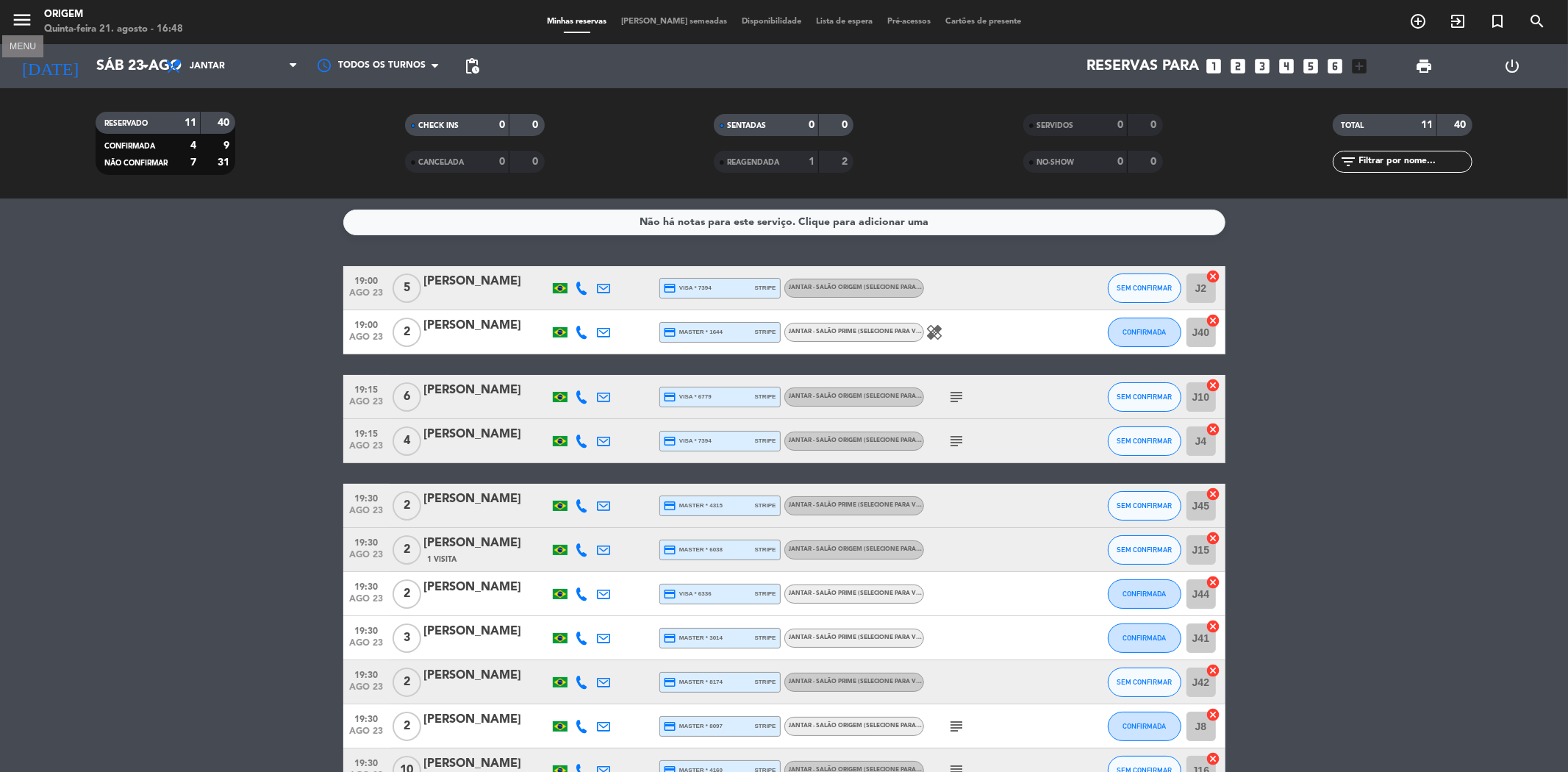
click at [27, 16] on icon "menu" at bounding box center [22, 20] width 22 height 22
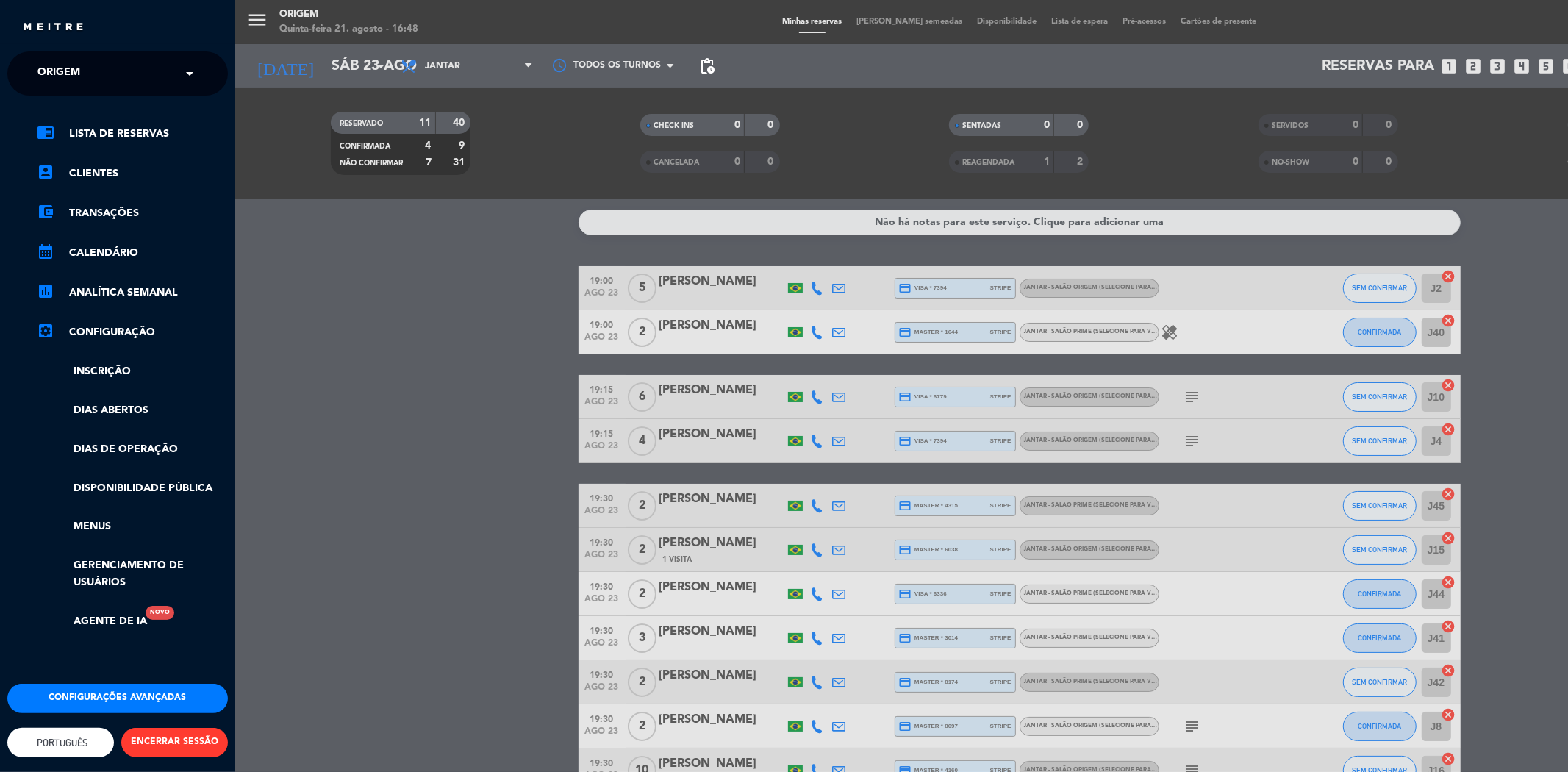
click at [112, 79] on input "text" at bounding box center [119, 73] width 180 height 32
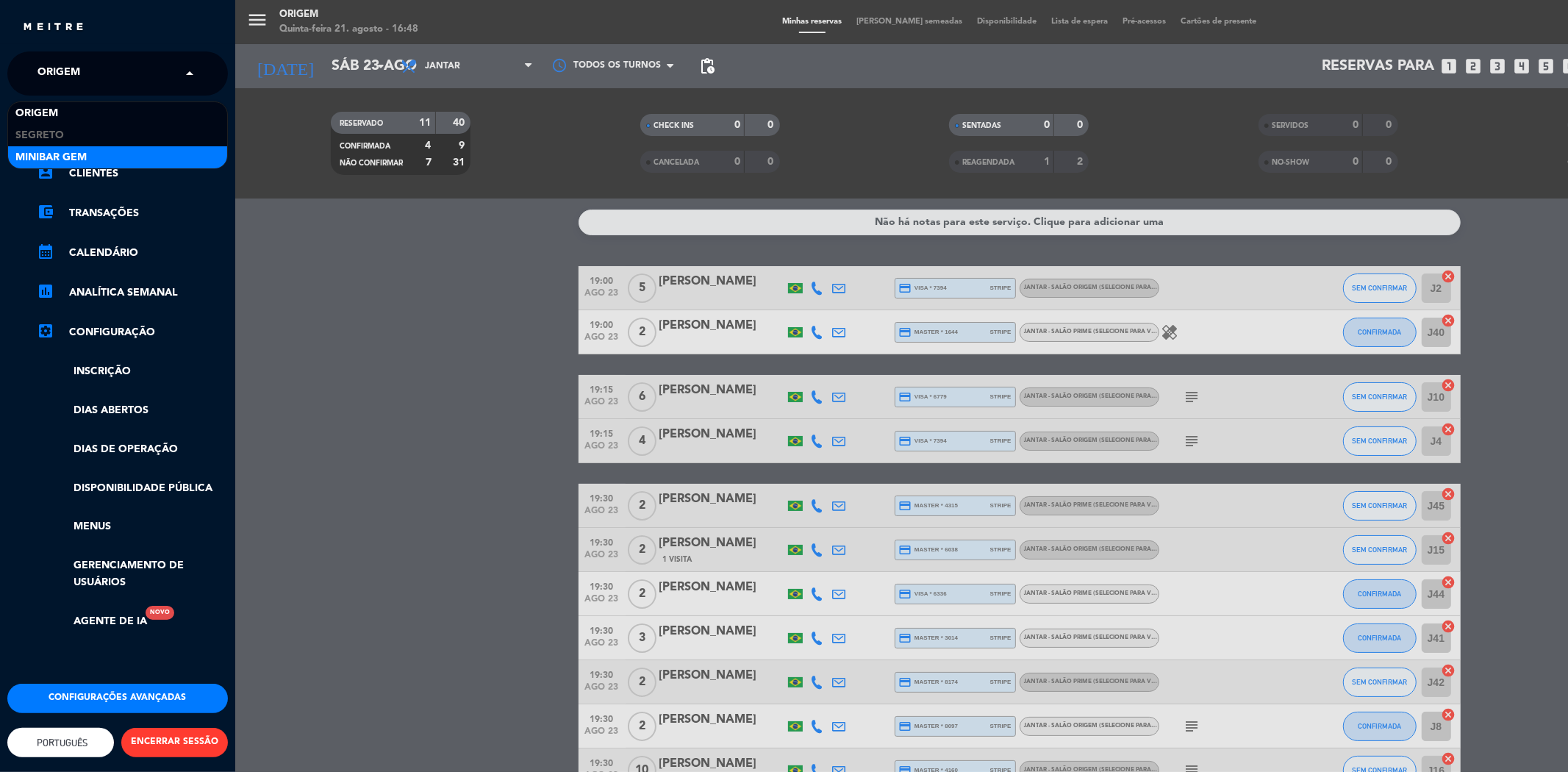
click at [126, 150] on div "MiniBar Gem" at bounding box center [117, 157] width 219 height 22
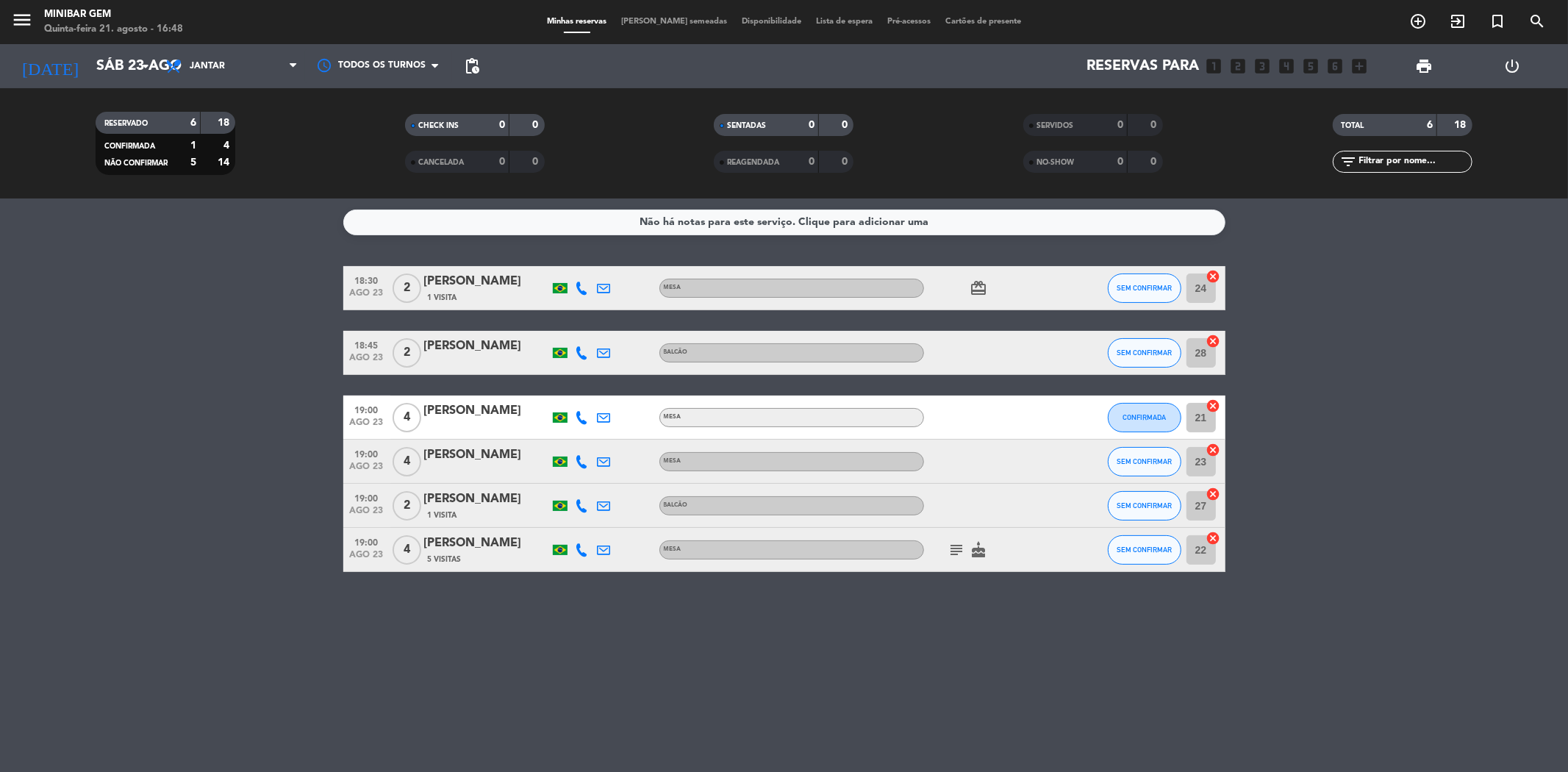
click at [955, 548] on icon "subject" at bounding box center [957, 550] width 18 height 18
